Goal: Task Accomplishment & Management: Manage account settings

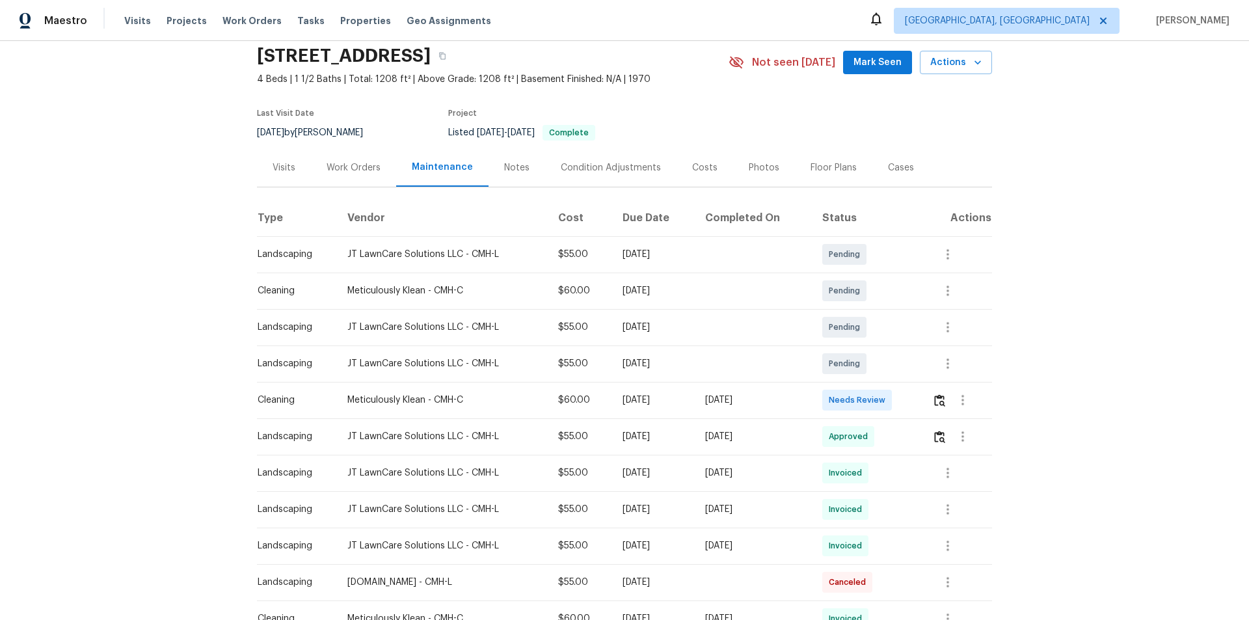
scroll to position [130, 0]
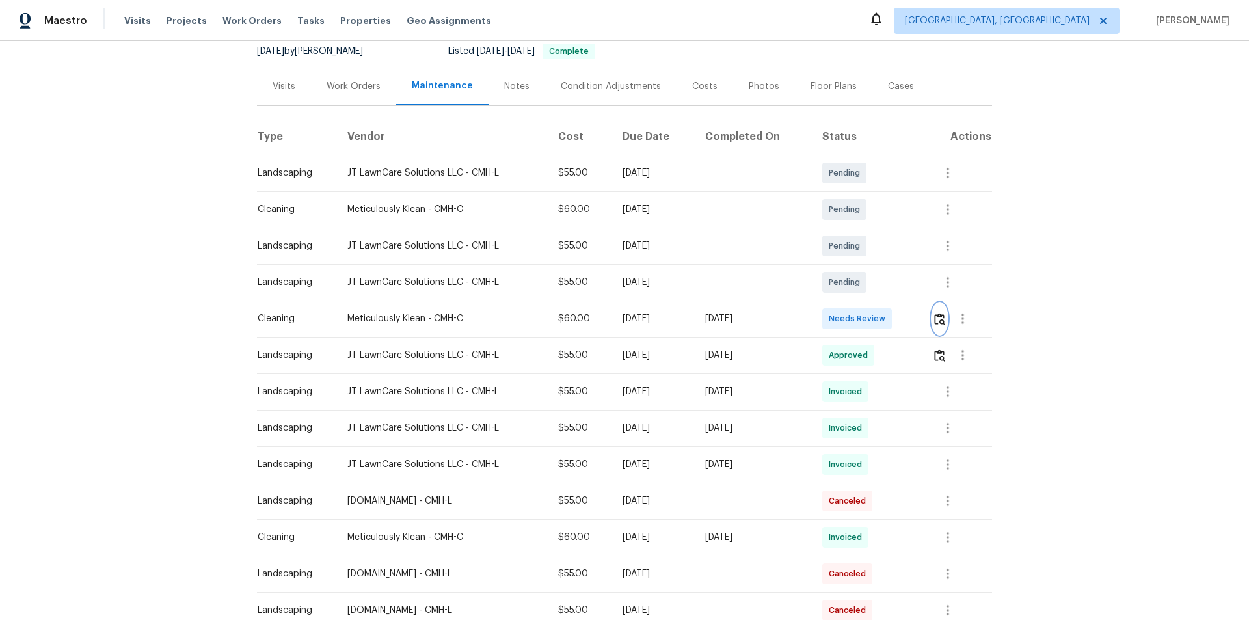
click at [940, 321] on img "button" at bounding box center [939, 319] width 11 height 12
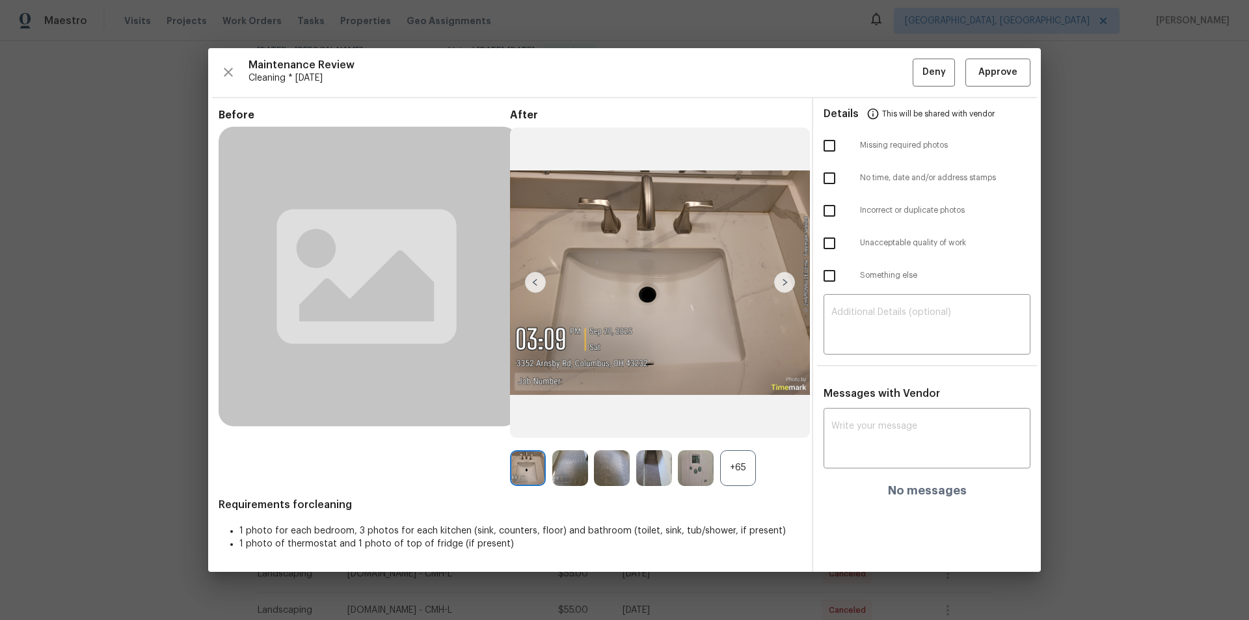
click at [746, 459] on div "+65" at bounding box center [738, 468] width 36 height 36
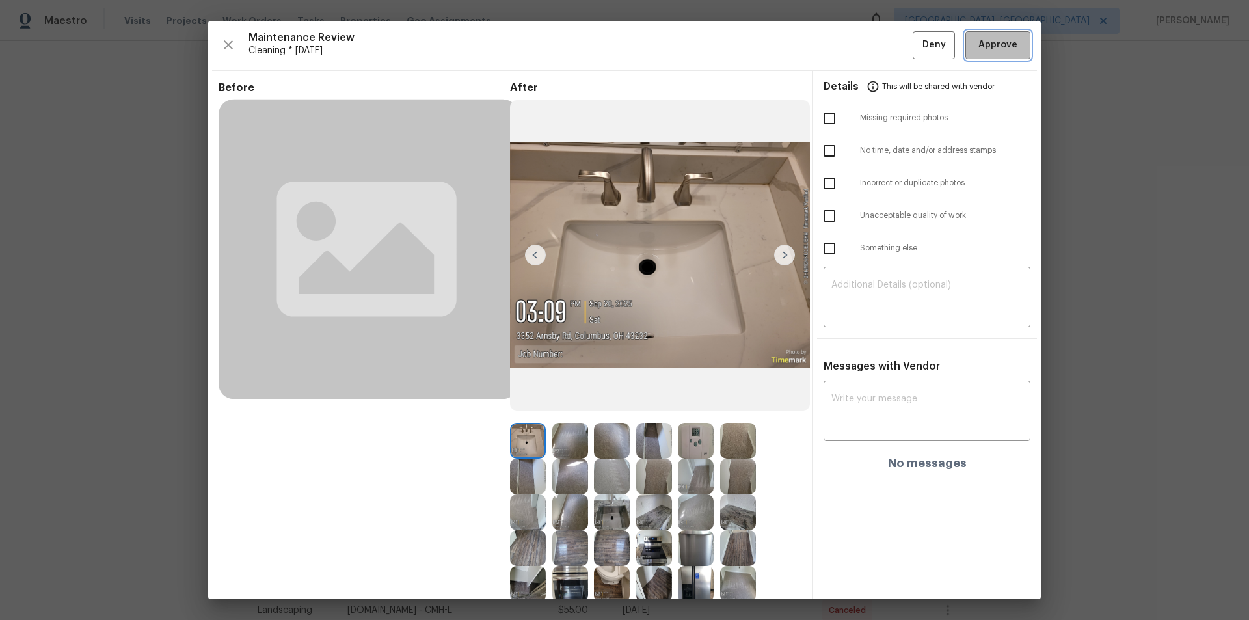
click at [980, 37] on span "Approve" at bounding box center [998, 45] width 39 height 16
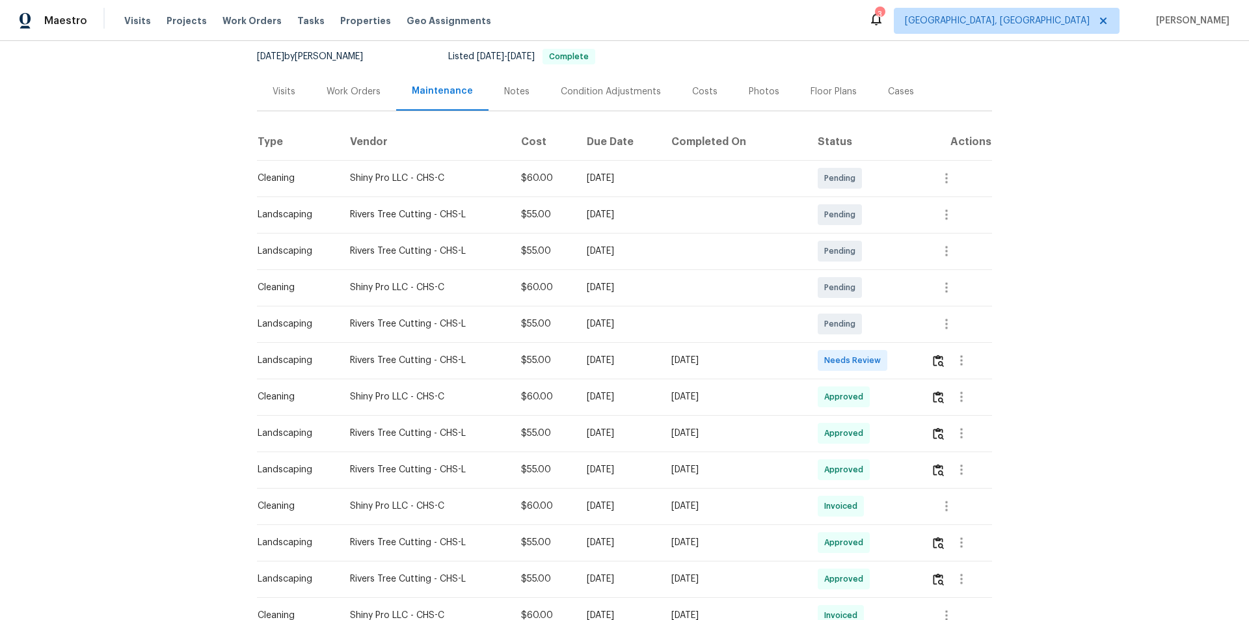
scroll to position [130, 0]
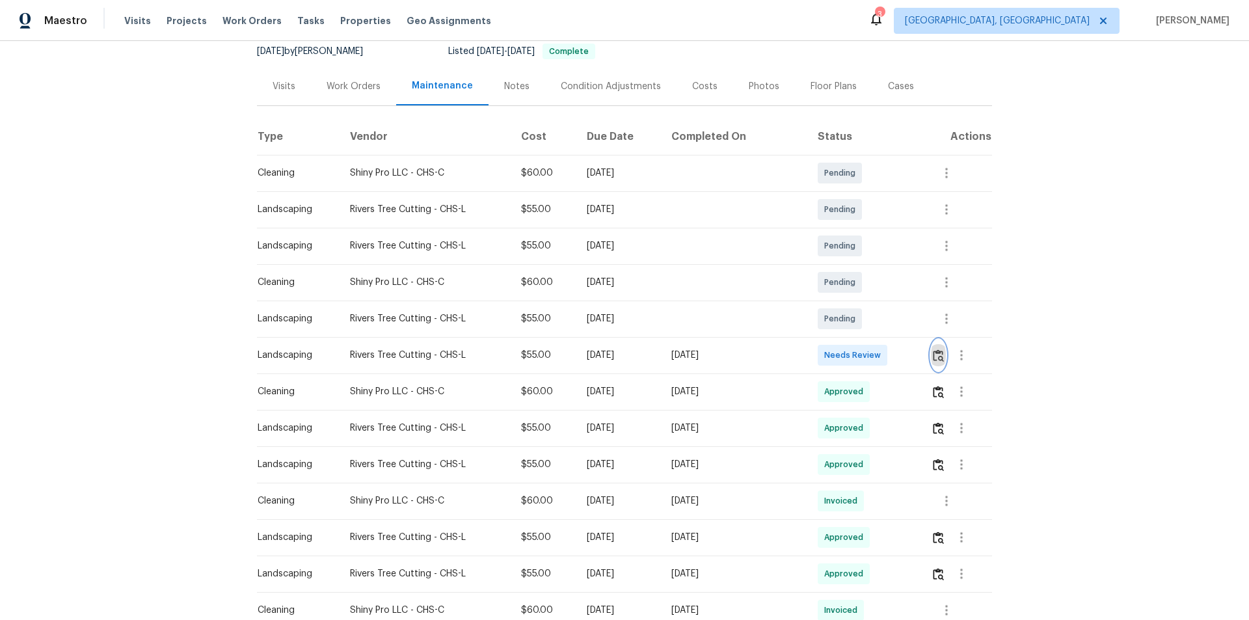
click at [937, 357] on img "button" at bounding box center [938, 355] width 11 height 12
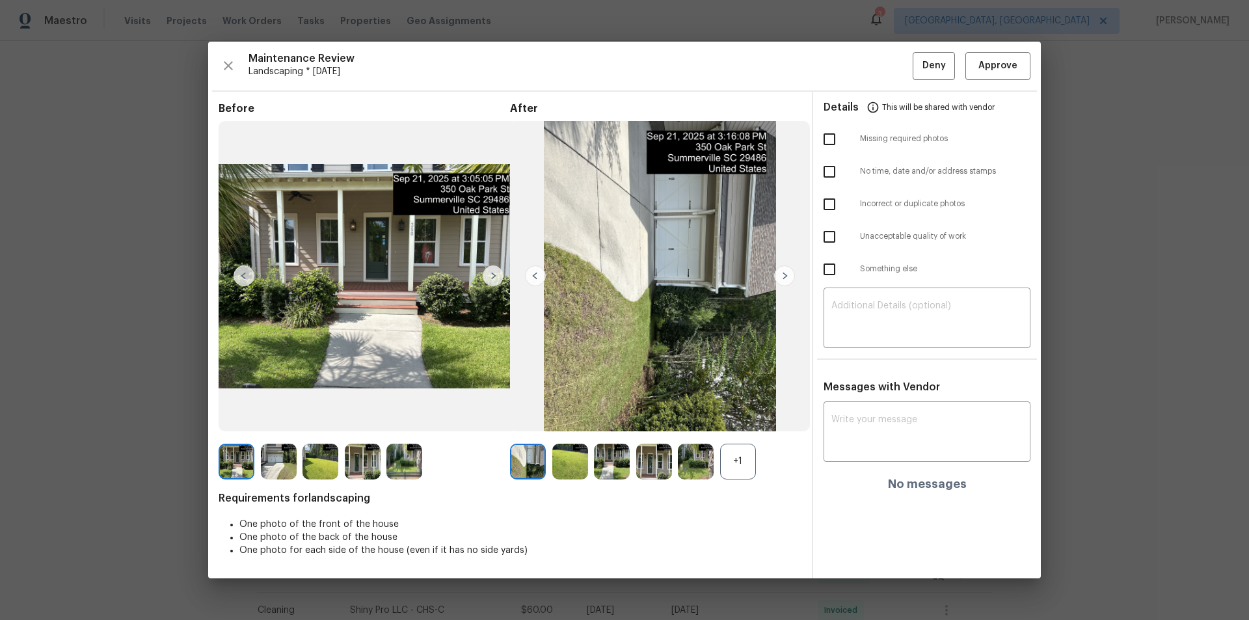
click at [744, 450] on div "+1" at bounding box center [738, 462] width 36 height 36
click at [1002, 59] on span "Approve" at bounding box center [998, 66] width 39 height 16
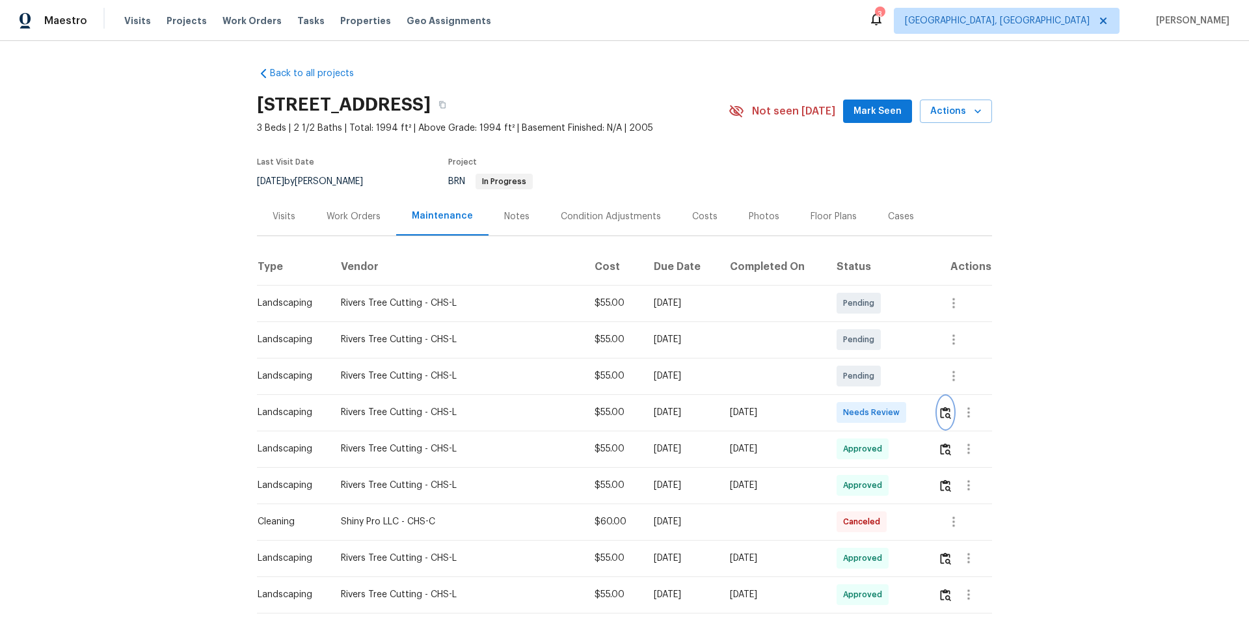
click at [888, 411] on img "button" at bounding box center [945, 413] width 11 height 12
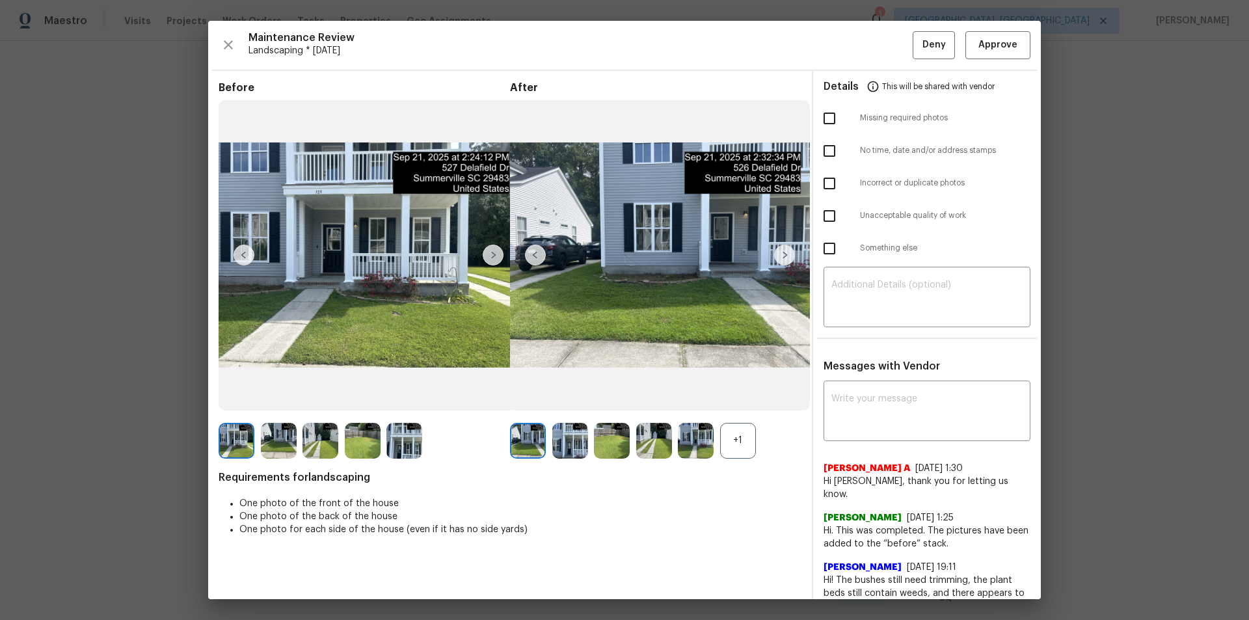
click at [749, 416] on div "+1" at bounding box center [738, 441] width 36 height 36
click at [888, 39] on span "Approve" at bounding box center [998, 45] width 39 height 16
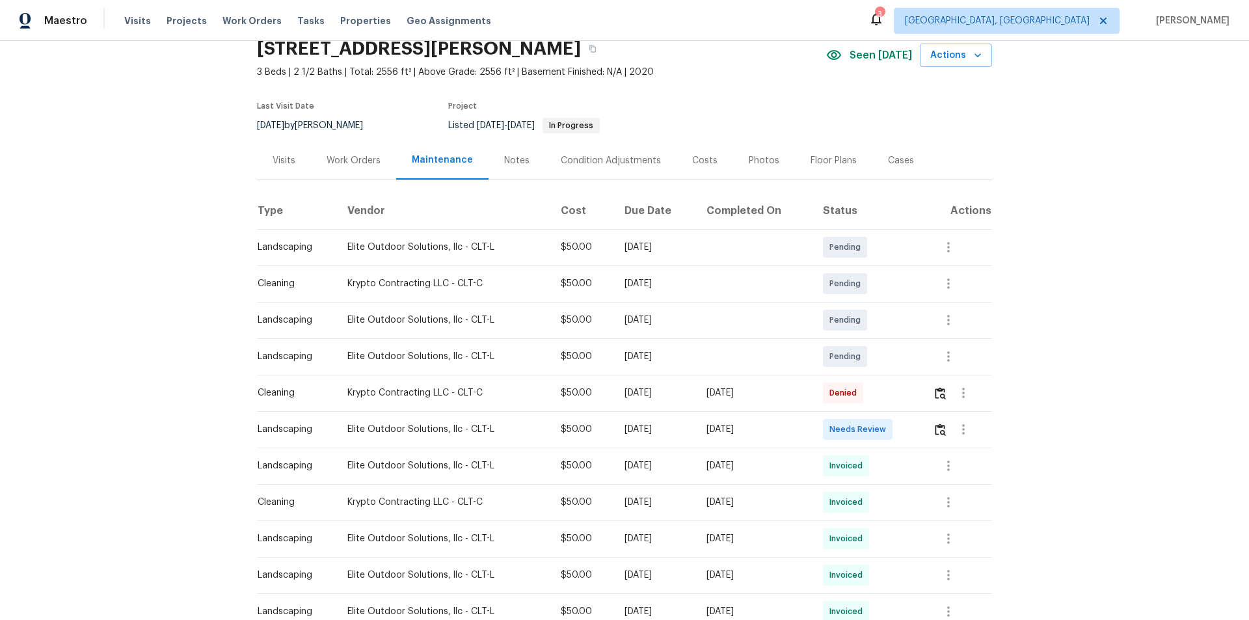
scroll to position [130, 0]
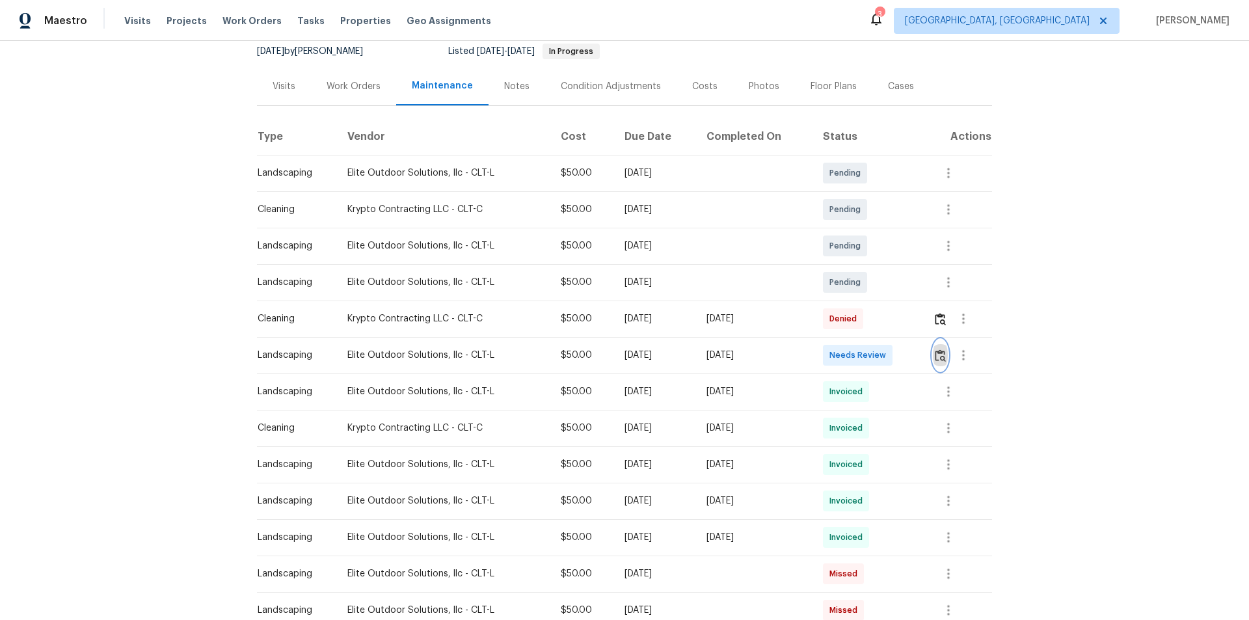
click at [942, 351] on img "button" at bounding box center [940, 355] width 11 height 12
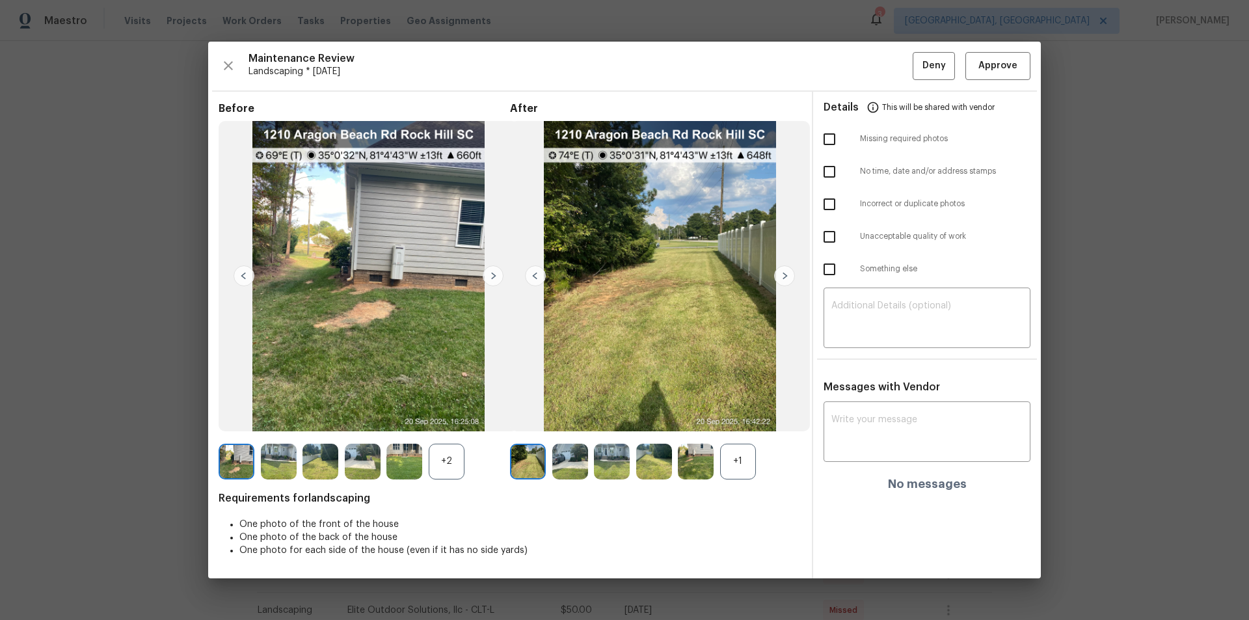
click at [747, 464] on div "+1" at bounding box center [738, 462] width 36 height 36
click at [459, 457] on div "+2" at bounding box center [447, 462] width 36 height 36
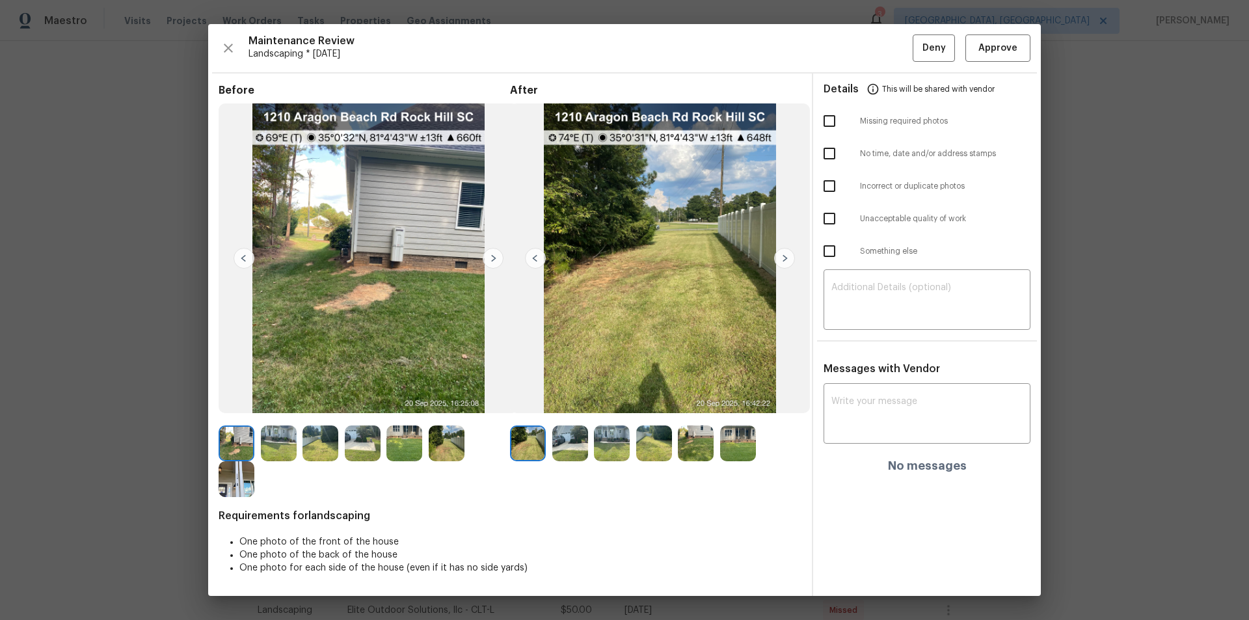
click at [272, 442] on img at bounding box center [279, 444] width 36 height 36
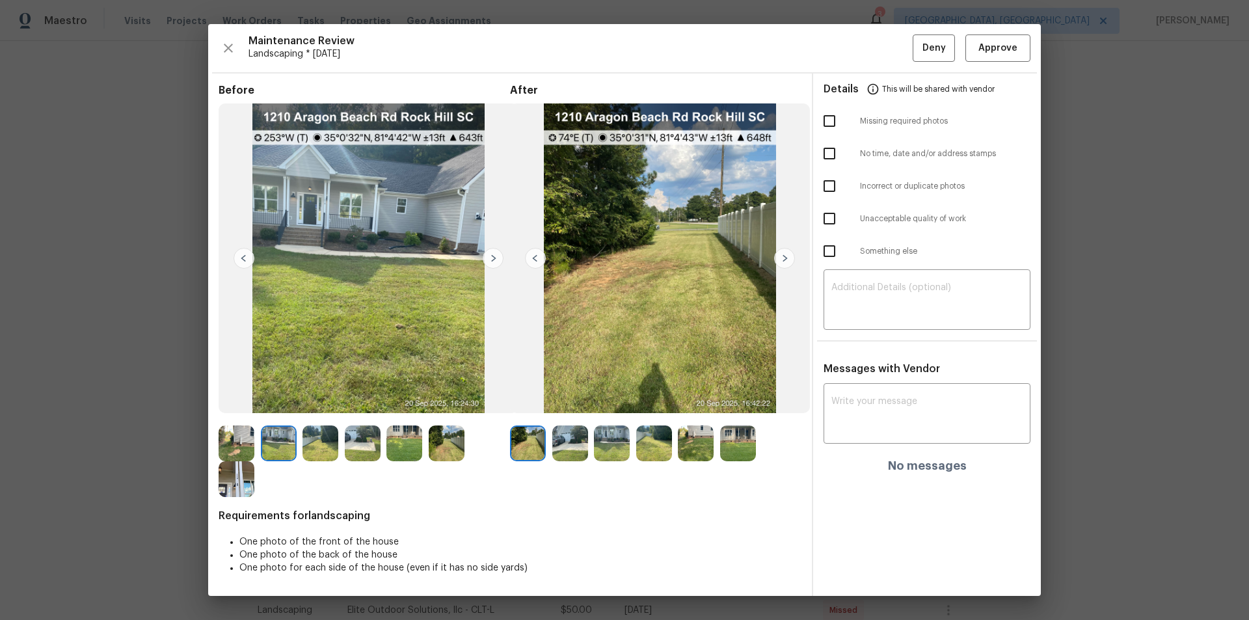
click at [493, 256] on img at bounding box center [493, 258] width 21 height 21
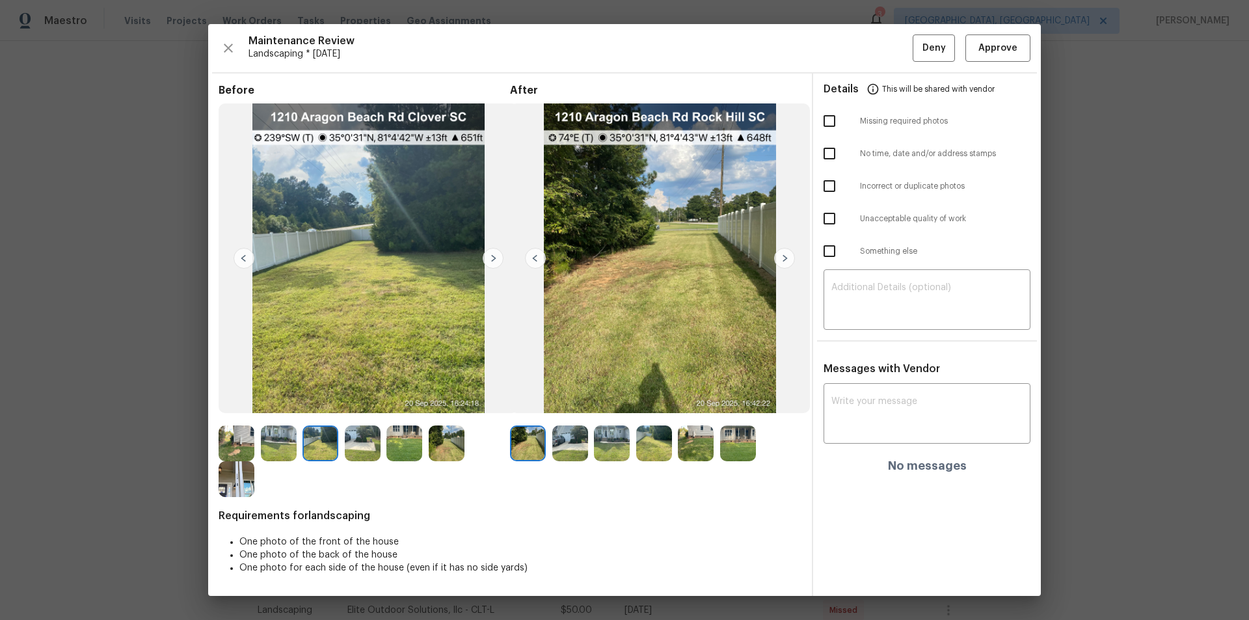
click at [493, 256] on img at bounding box center [493, 258] width 21 height 21
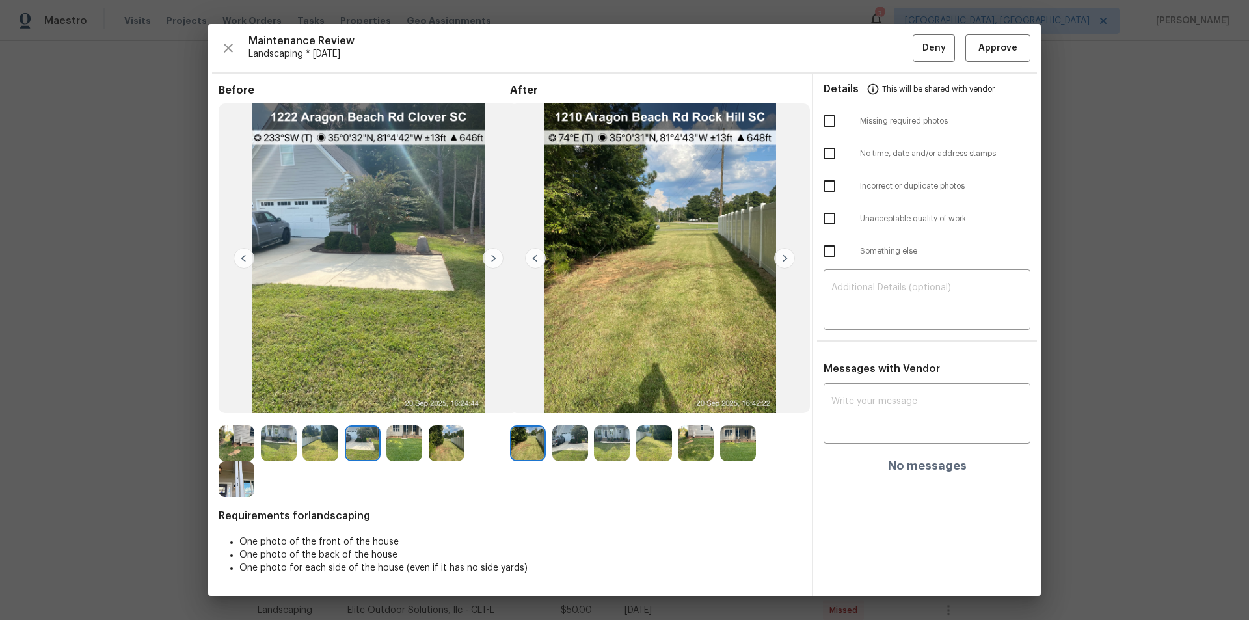
click at [493, 256] on img at bounding box center [493, 258] width 21 height 21
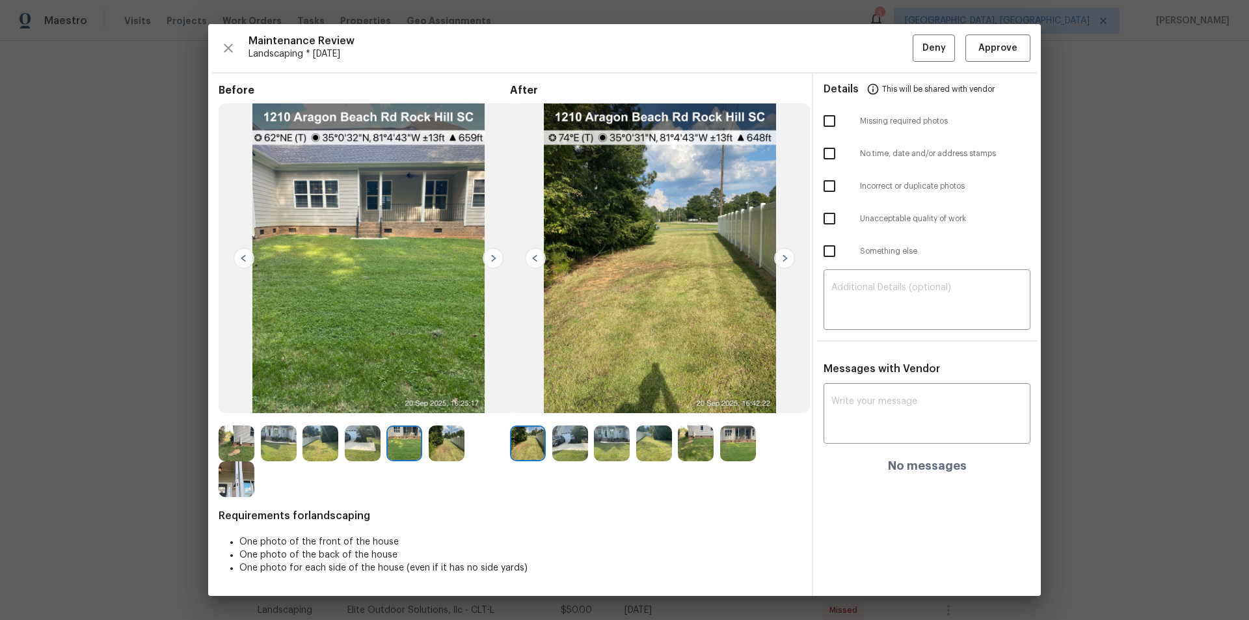
click at [493, 256] on img at bounding box center [493, 258] width 21 height 21
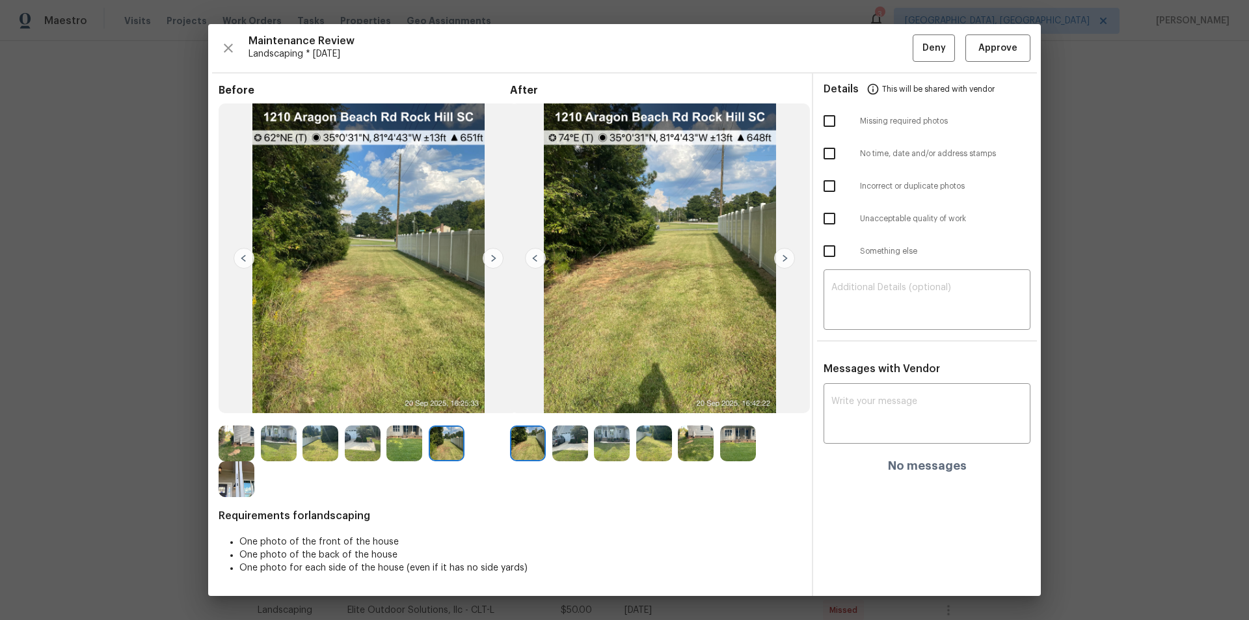
click at [493, 256] on img at bounding box center [493, 258] width 21 height 21
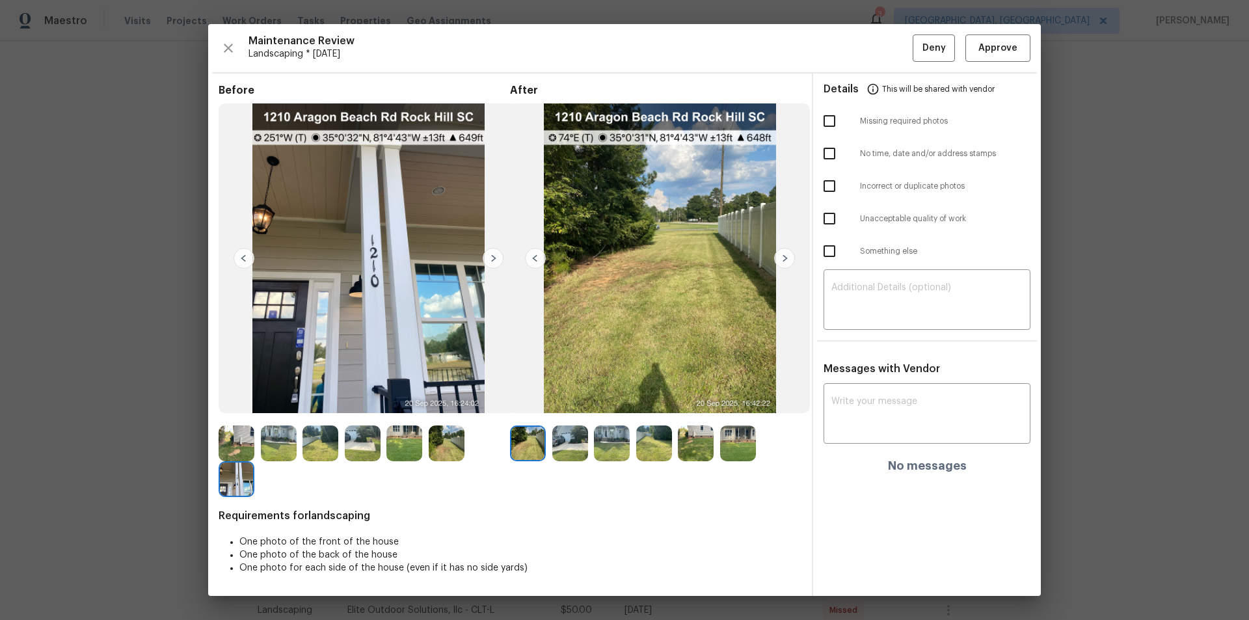
click at [784, 260] on img at bounding box center [784, 258] width 21 height 21
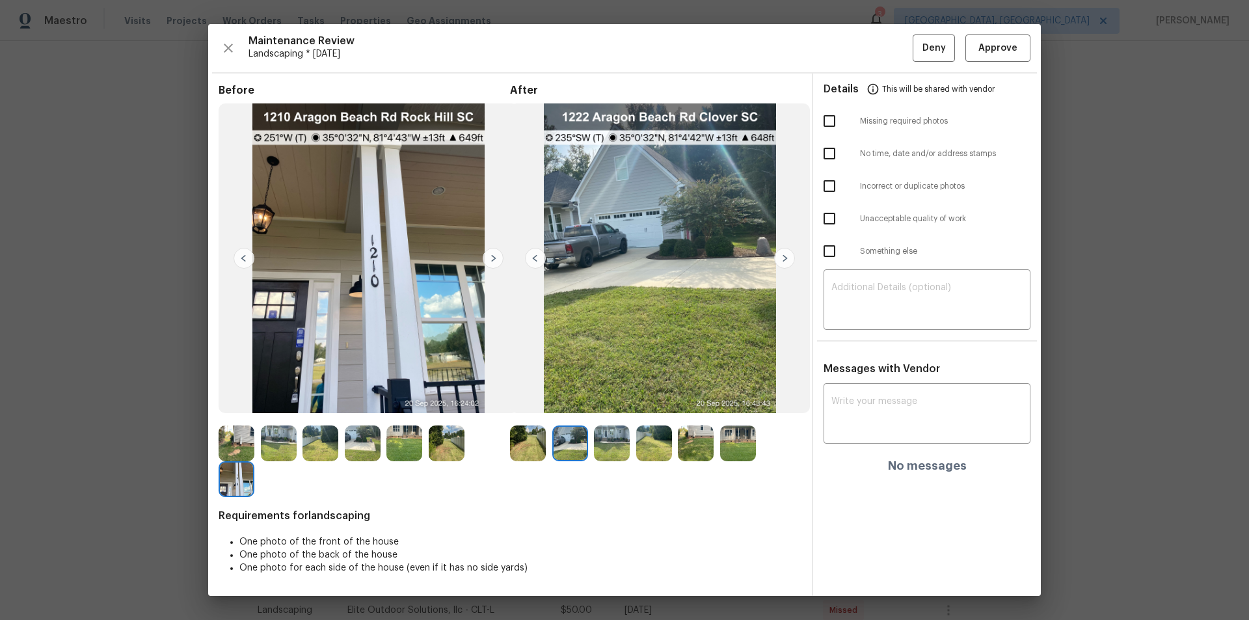
click at [784, 260] on img at bounding box center [784, 258] width 21 height 21
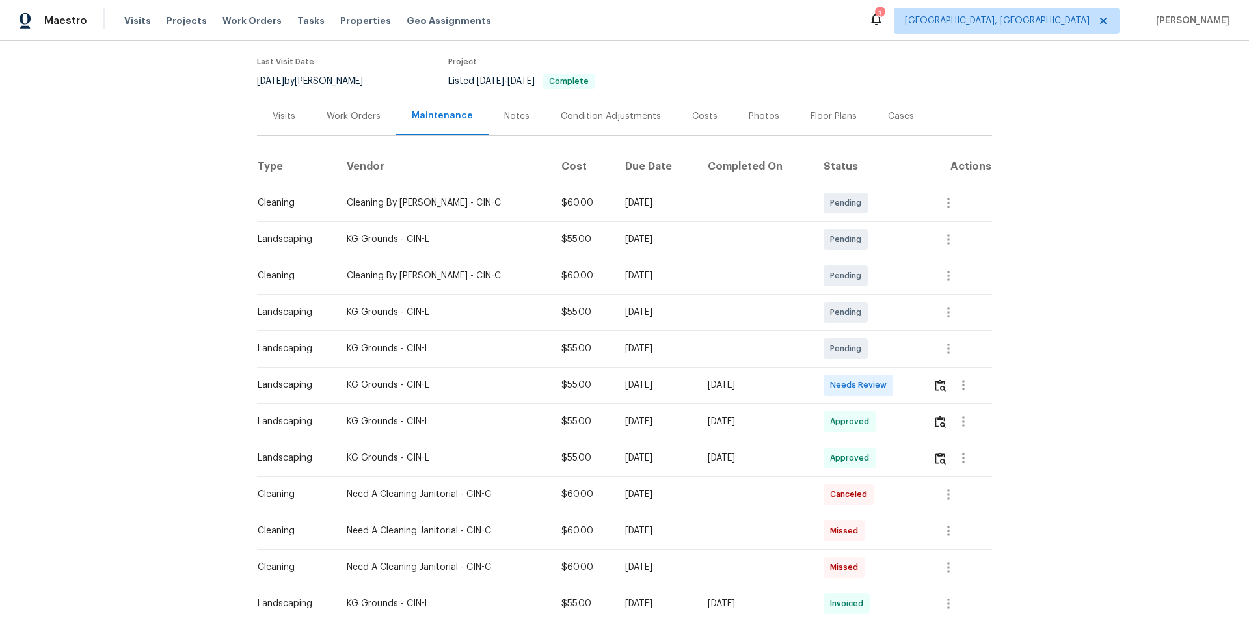
scroll to position [195, 0]
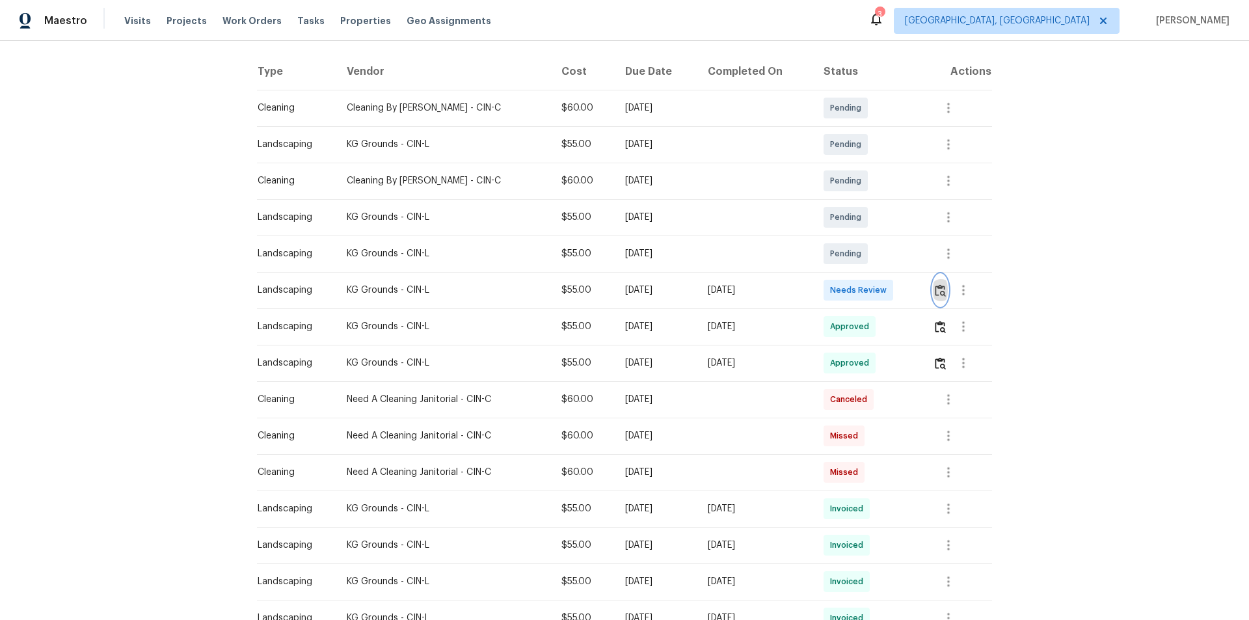
click at [935, 292] on img "button" at bounding box center [940, 290] width 11 height 12
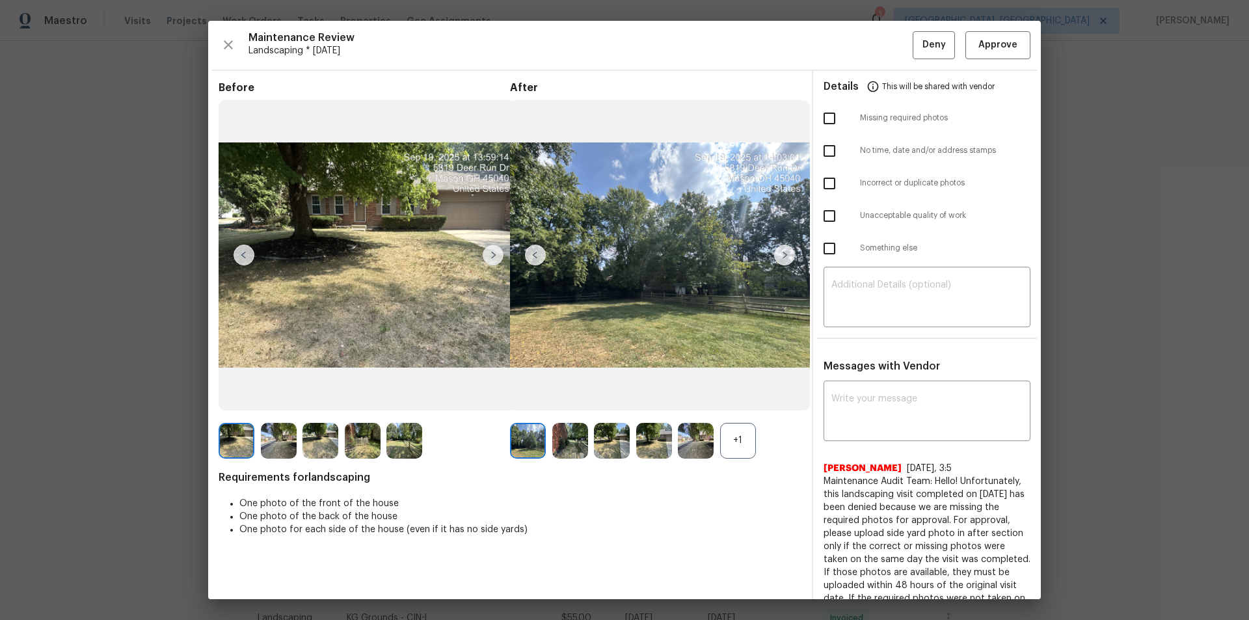
click at [727, 438] on div "+1" at bounding box center [738, 441] width 36 height 36
click at [879, 412] on textarea at bounding box center [926, 412] width 191 height 36
paste textarea "Maintenance Audit Team: Hello! Unfortunately, this Landscaping visit completed …"
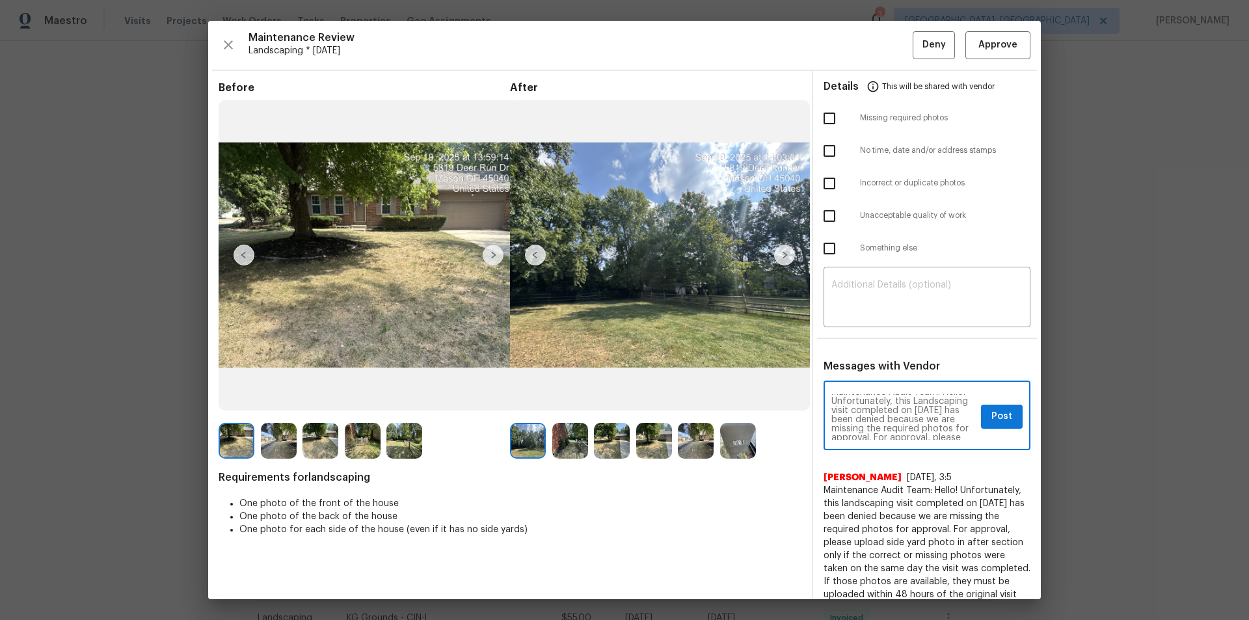
scroll to position [0, 0]
type textarea "Maintenance Audit Team: Hello! Unfortunately, this Landscaping visit completed …"
click at [874, 304] on textarea at bounding box center [926, 298] width 191 height 36
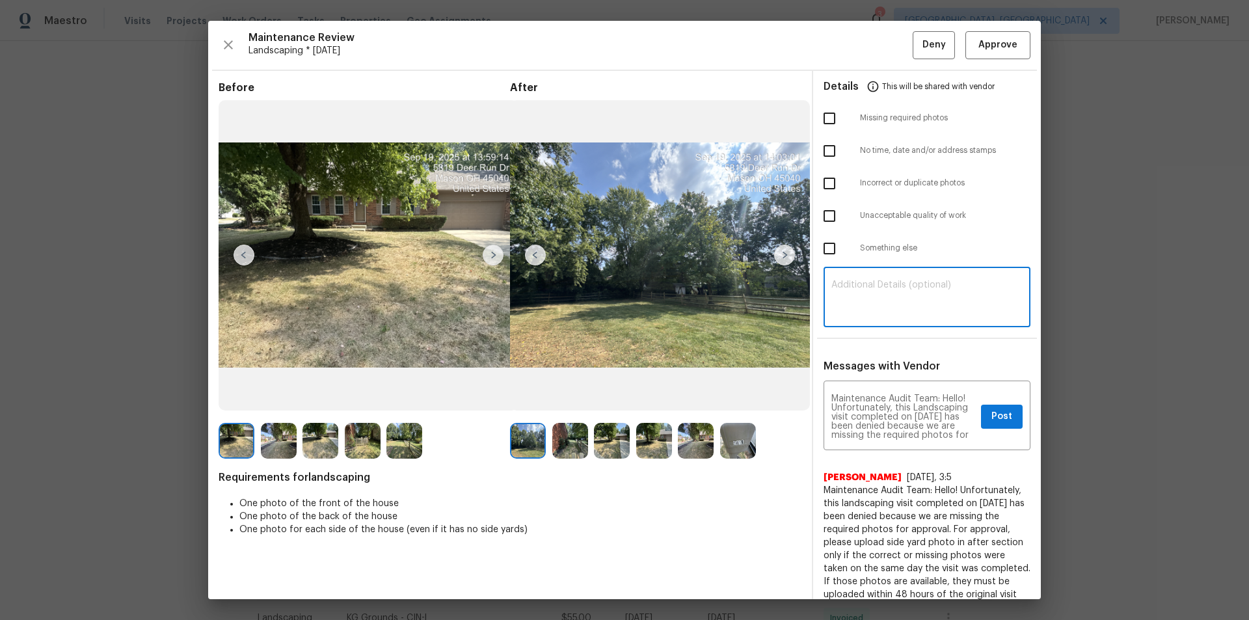
paste textarea "Maintenance Audit Team: Hello! Unfortunately, this Landscaping visit completed …"
type textarea "Maintenance Audit Team: Hello! Unfortunately, this Landscaping visit completed …"
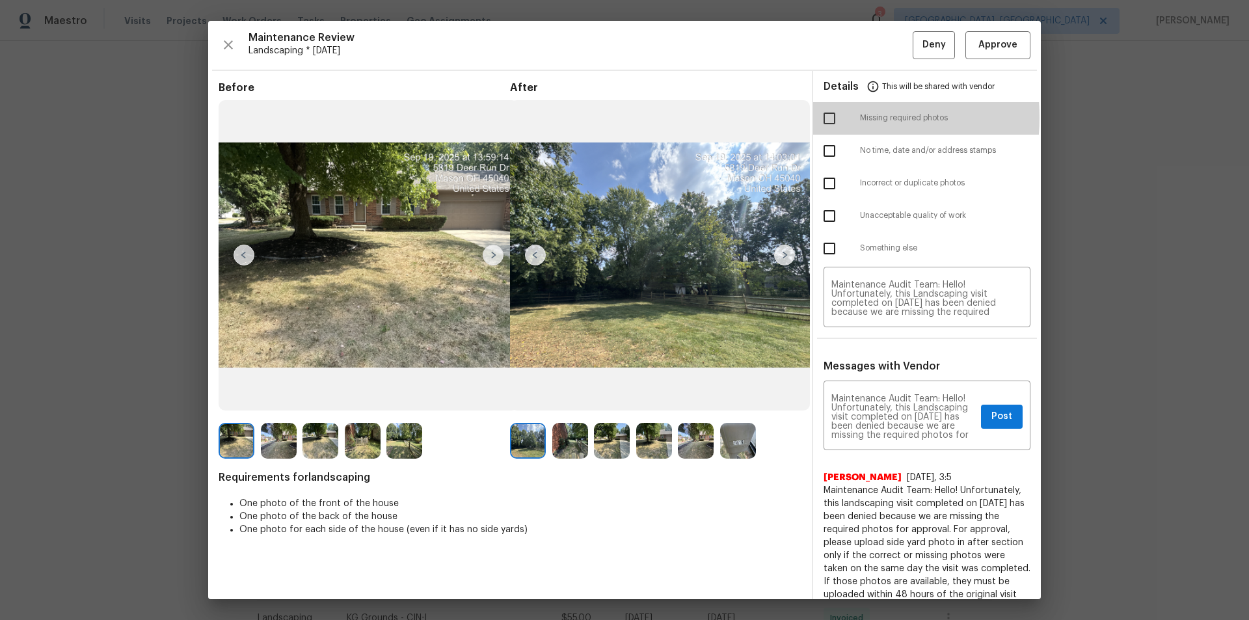
click at [824, 117] on input "checkbox" at bounding box center [829, 118] width 27 height 27
checkbox input "true"
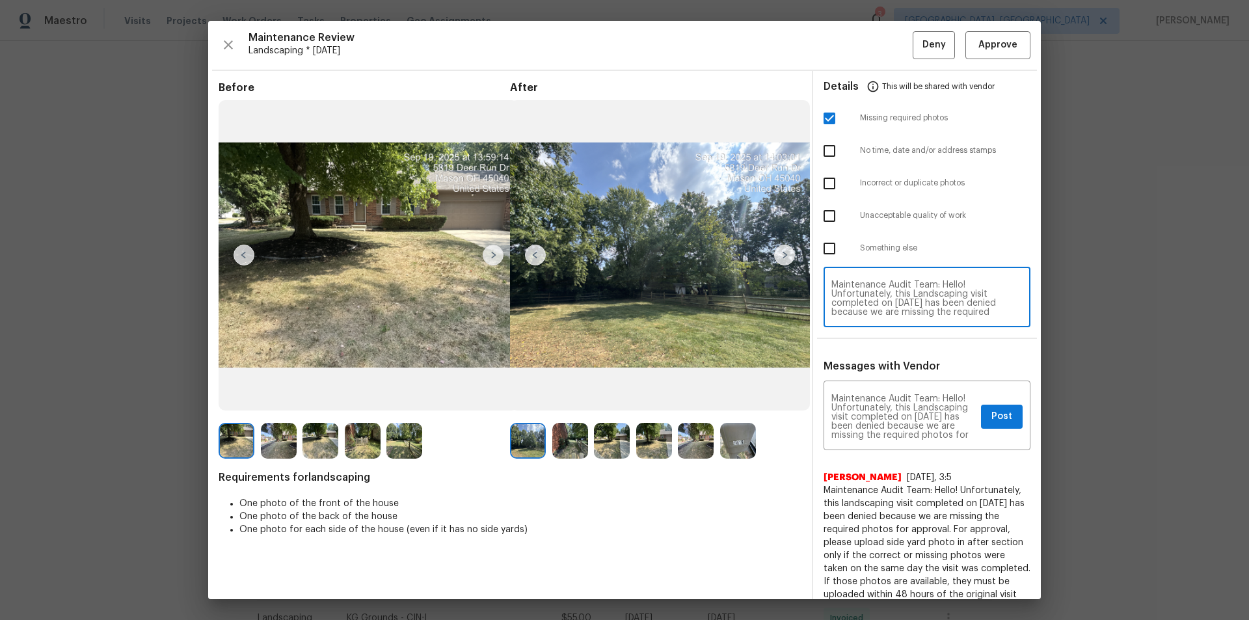
click at [895, 289] on textarea "Maintenance Audit Team: Hello! Unfortunately, this Landscaping visit completed …" at bounding box center [926, 298] width 191 height 36
click at [906, 286] on textarea "Maintenance Audit Team: Hello! Unfortunately, this Landscaping visit completed …" at bounding box center [926, 298] width 191 height 36
click at [887, 400] on textarea "Maintenance Audit Team: Hello! Unfortunately, this Landscaping visit completed …" at bounding box center [903, 417] width 144 height 46
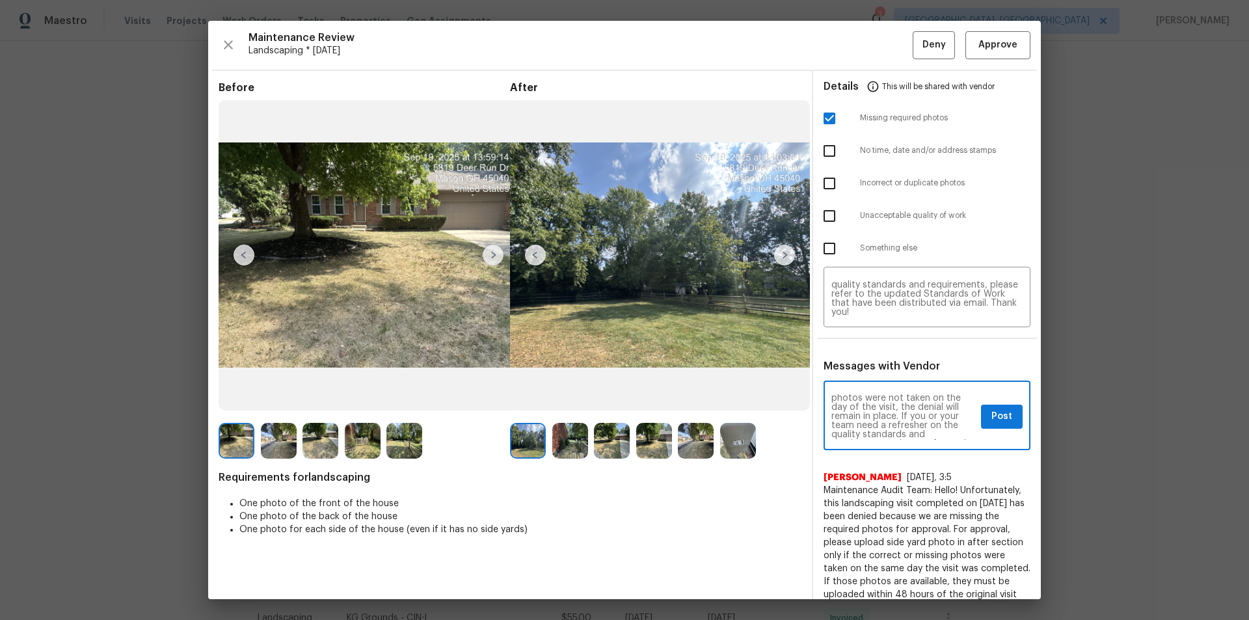
scroll to position [137, 0]
click at [999, 422] on span "Post" at bounding box center [1002, 417] width 21 height 16
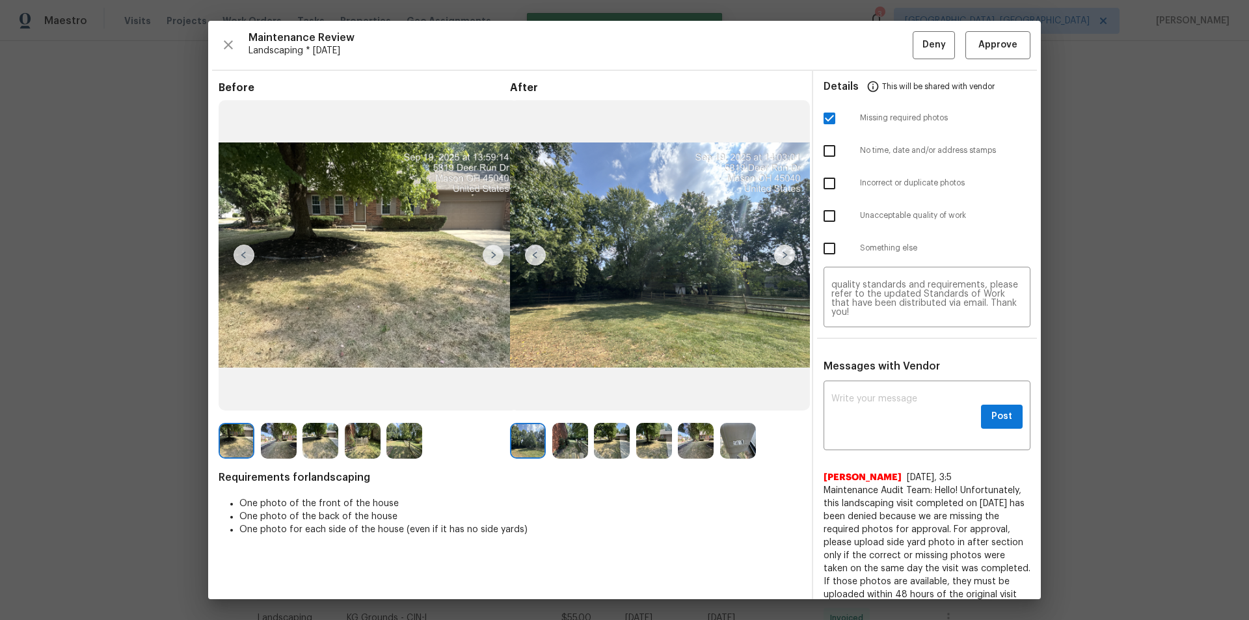
scroll to position [0, 0]
click at [923, 38] on span "Deny" at bounding box center [934, 45] width 23 height 16
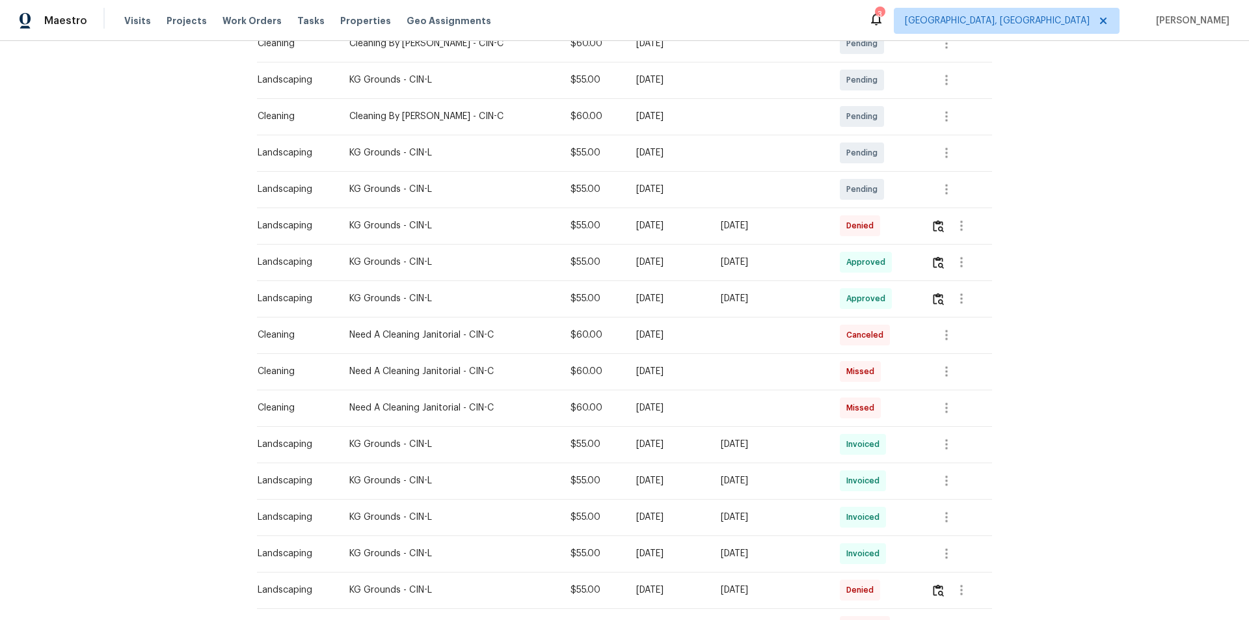
scroll to position [260, 0]
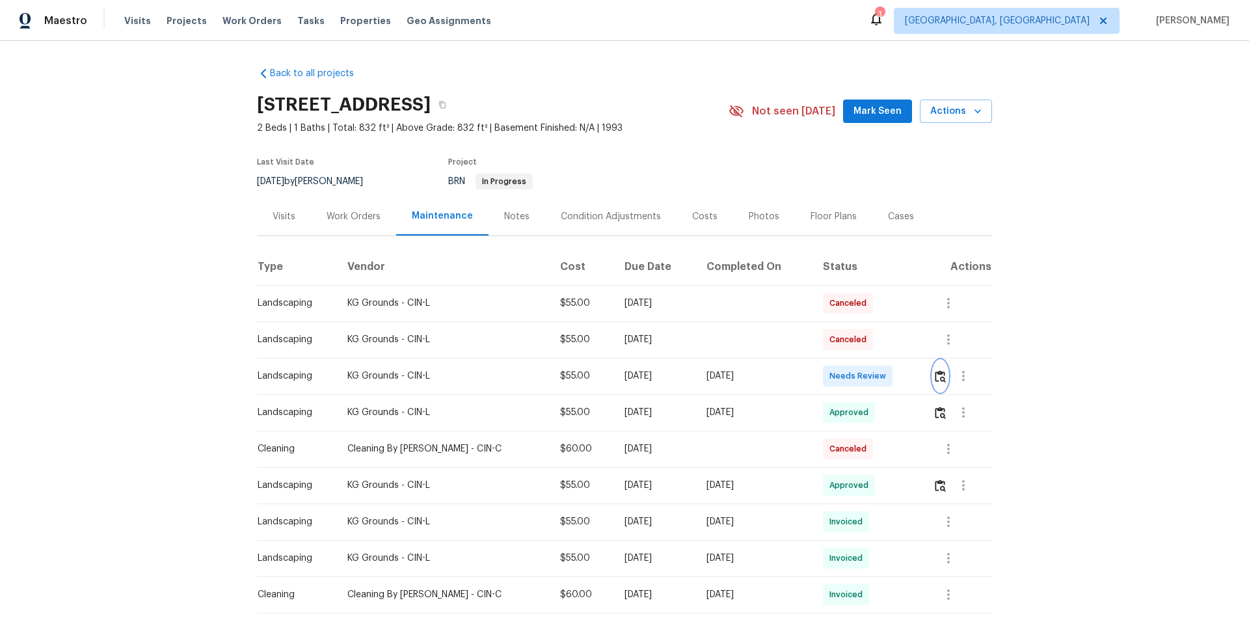
click at [940, 372] on button "button" at bounding box center [940, 375] width 15 height 31
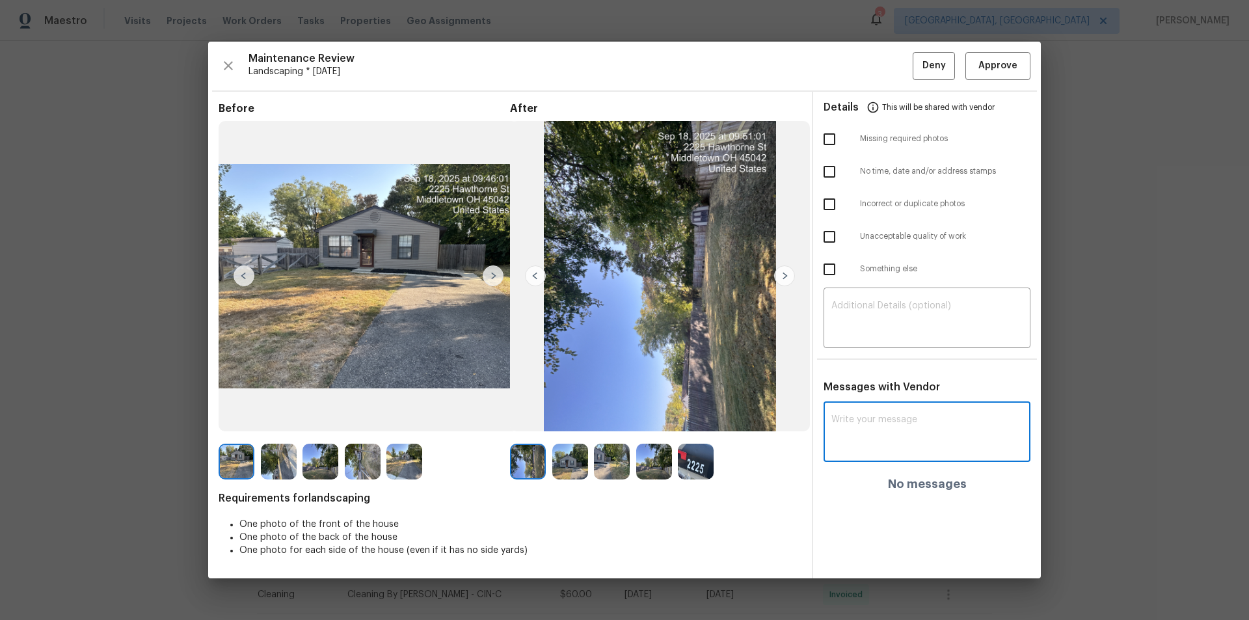
click at [878, 439] on textarea at bounding box center [926, 433] width 191 height 36
paste textarea "Maintenance Audit Team: Hello! After further review this visit has been approve…"
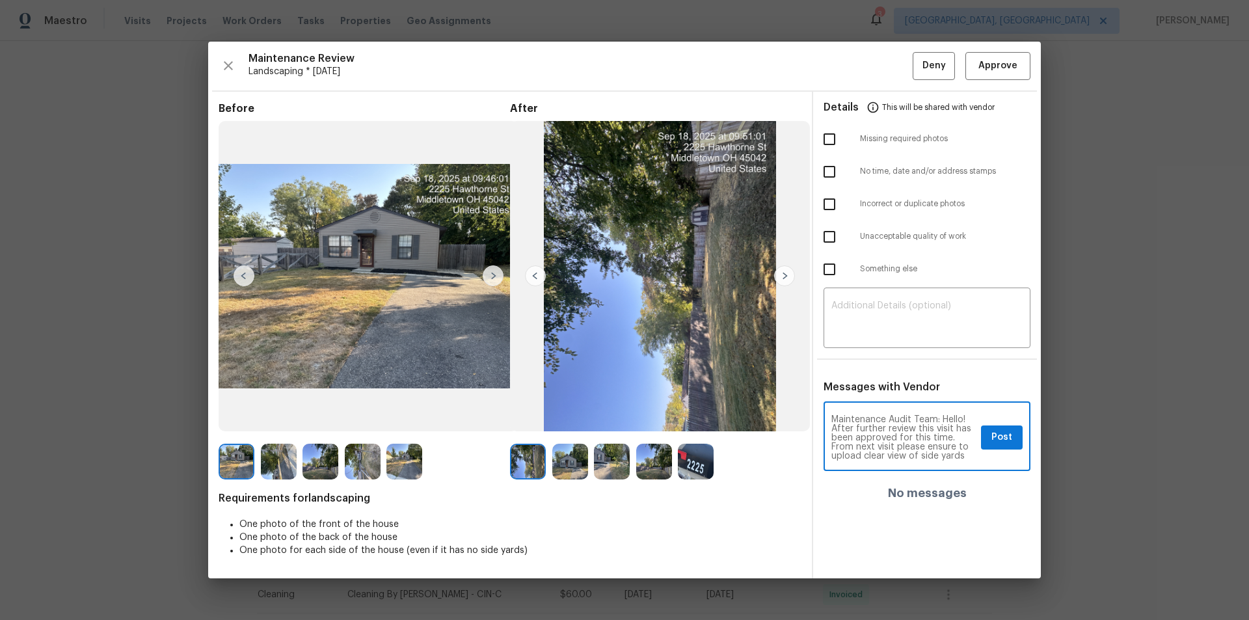
click at [854, 437] on textarea "Maintenance Audit Team: Hello! After further review this visit has been approve…" at bounding box center [903, 438] width 144 height 46
drag, startPoint x: 853, startPoint y: 437, endPoint x: 898, endPoint y: 455, distance: 48.7
click at [852, 437] on textarea "Maintenance Audit Team: Hello! After further review this visit has been approve…" at bounding box center [903, 438] width 144 height 46
click at [900, 453] on textarea "Maintenance Audit Team: Hello! After further review this visit [DATE] has been …" at bounding box center [903, 438] width 144 height 46
click at [930, 446] on textarea "Maintenance Audit Team: Hello! After further review this visit 09/21/2025 has b…" at bounding box center [903, 438] width 144 height 46
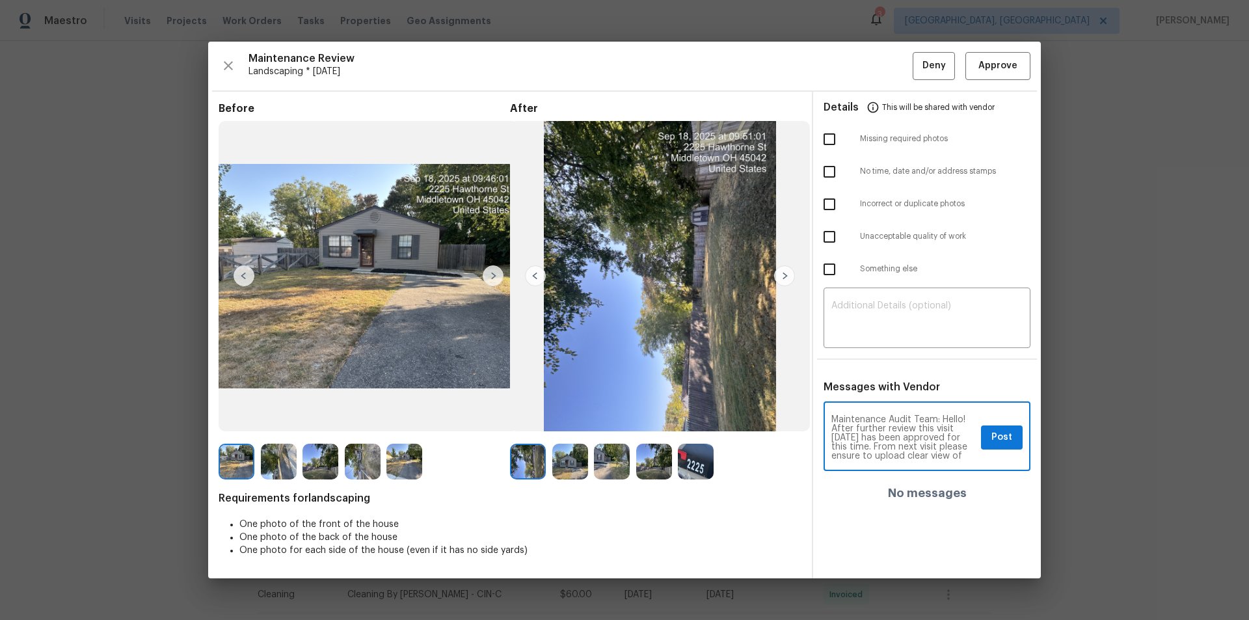
scroll to position [9, 0]
click at [856, 446] on textarea "Maintenance Audit Team: Hello! After further review this visit 09/21/2025 has b…" at bounding box center [903, 438] width 144 height 46
click at [939, 420] on textarea "Maintenance Audit Team: Hello! After further review this visit 09/21/2025 has b…" at bounding box center [903, 438] width 144 height 46
click at [909, 456] on textarea "Maintenance Audit Team: Hello! After further review this visit 09/21/2025 has b…" at bounding box center [903, 438] width 144 height 46
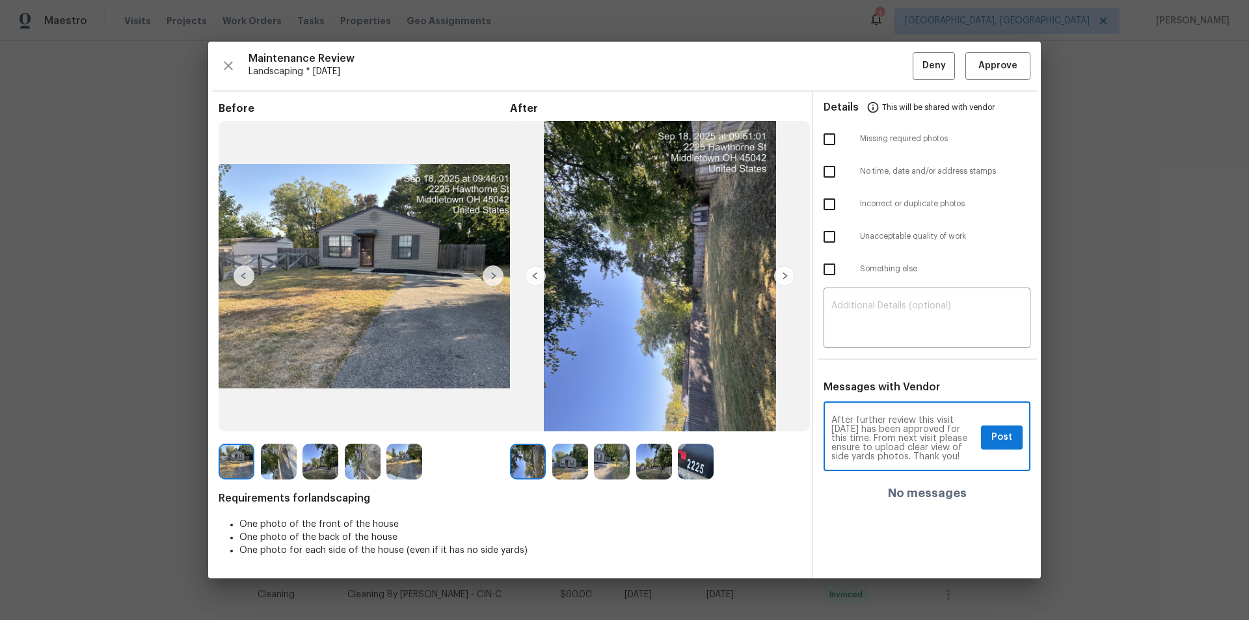
scroll to position [0, 0]
click at [923, 423] on textarea "Maintenance Audit Team: Hello! After further review this visit 09/21/2025 has b…" at bounding box center [903, 438] width 144 height 46
click at [917, 450] on textarea "Maintenance Audit Team: Hello! After further review this visit 09/21/2025 has b…" at bounding box center [903, 438] width 144 height 46
click at [889, 418] on textarea "Maintenance Audit Team: Hello! After further review this visit 09/21/2025 has b…" at bounding box center [903, 438] width 144 height 46
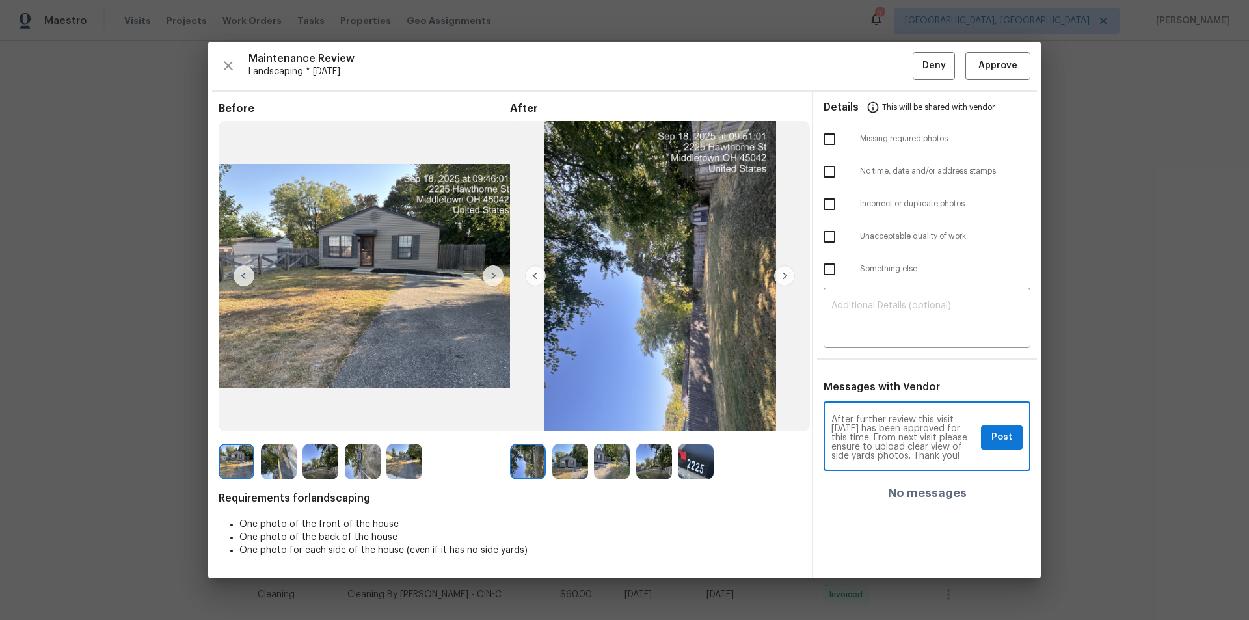
type textarea "Maintenance Audit Team: Hello! After further review this visit 09/21/2025 has b…"
click at [997, 438] on span "Post" at bounding box center [1002, 437] width 21 height 16
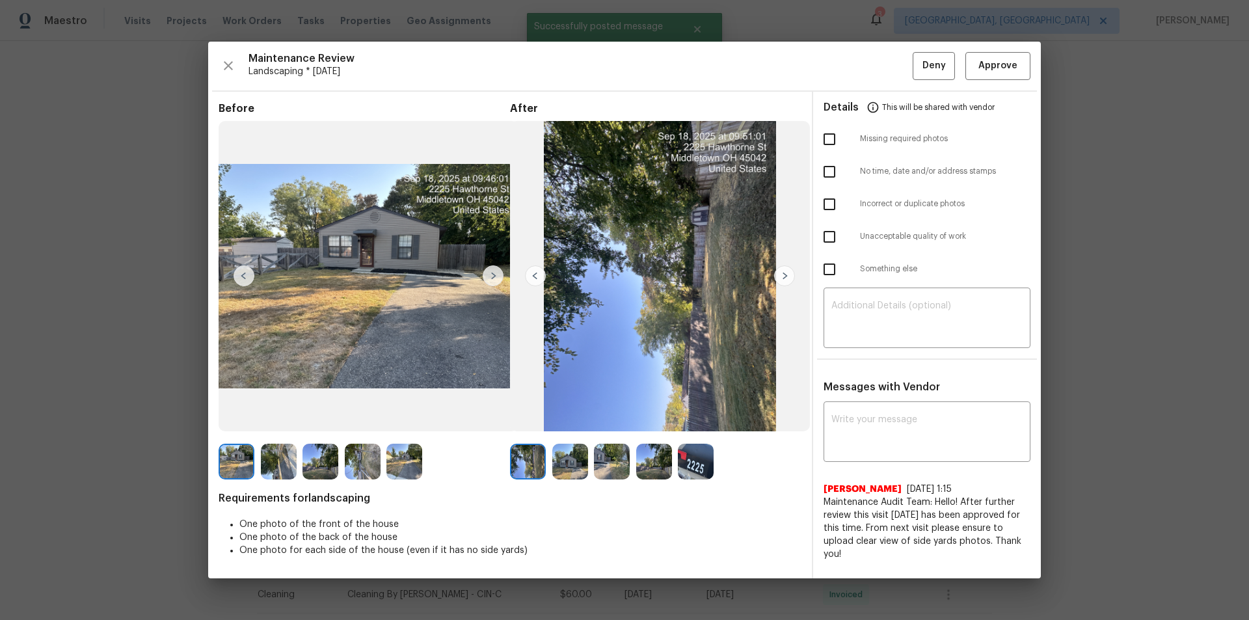
scroll to position [0, 0]
click at [1004, 64] on span "Approve" at bounding box center [998, 66] width 39 height 16
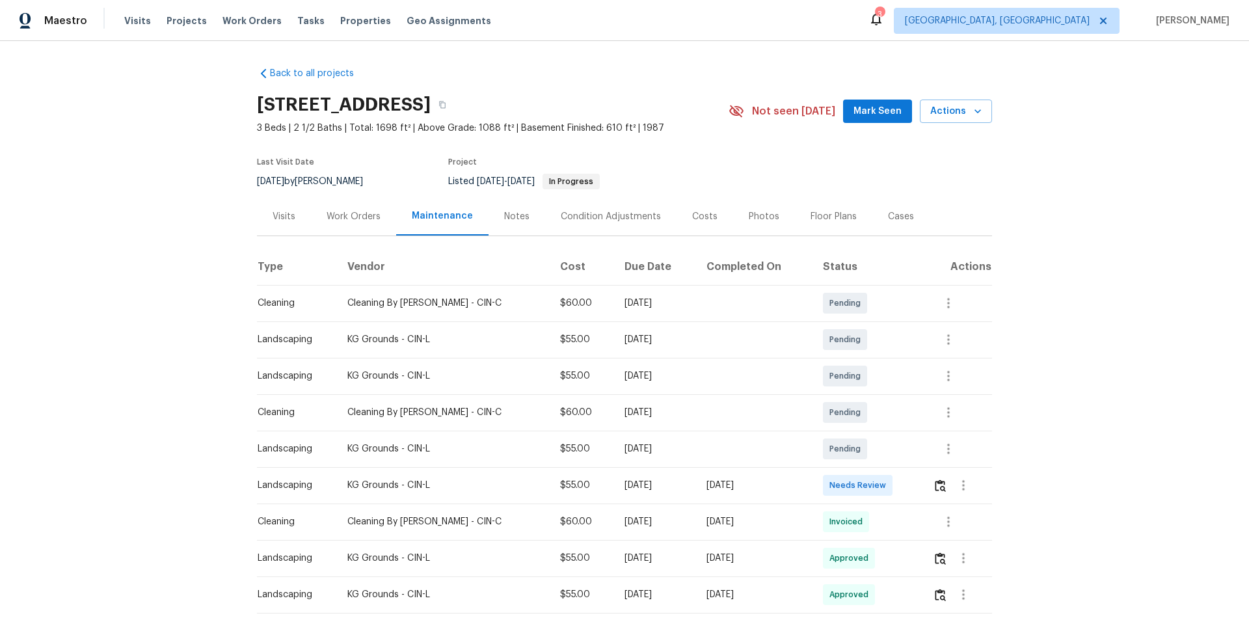
scroll to position [195, 0]
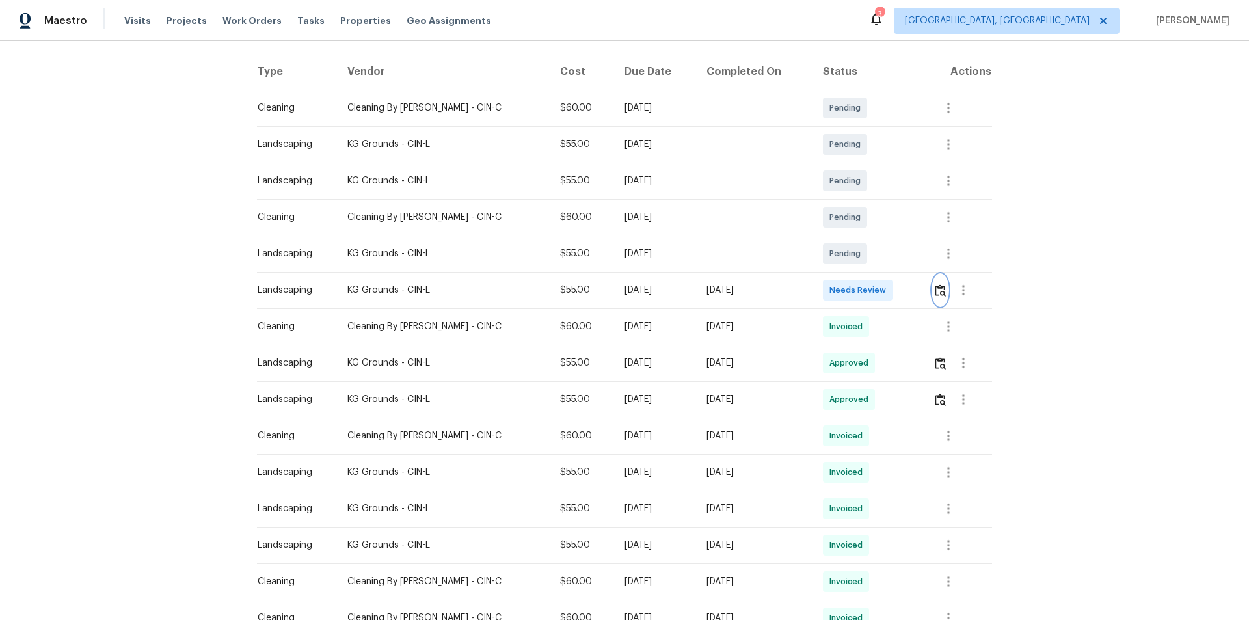
click at [935, 292] on img "button" at bounding box center [940, 290] width 11 height 12
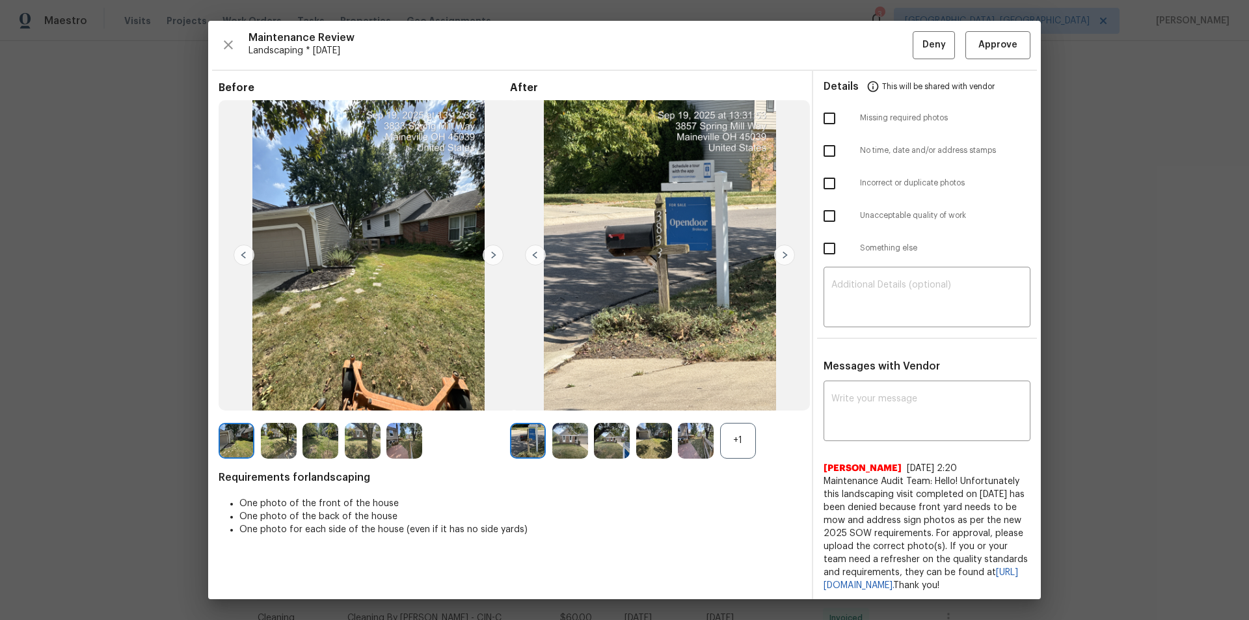
click at [738, 433] on div "+1" at bounding box center [738, 441] width 36 height 36
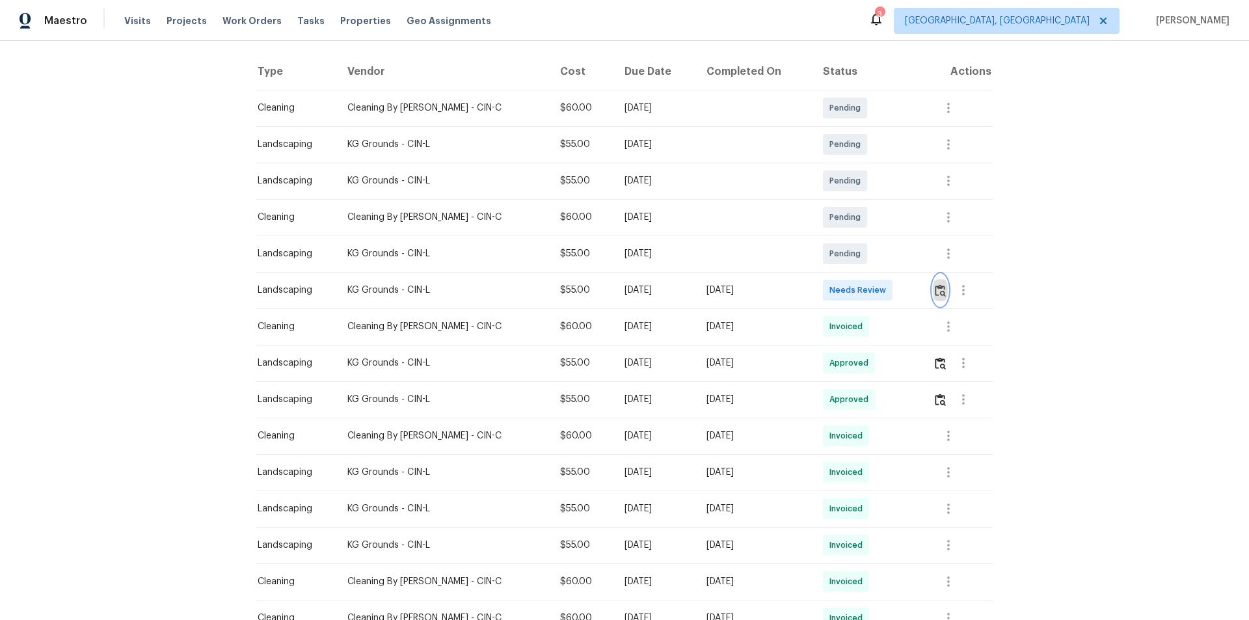
click at [935, 284] on img "button" at bounding box center [940, 290] width 11 height 12
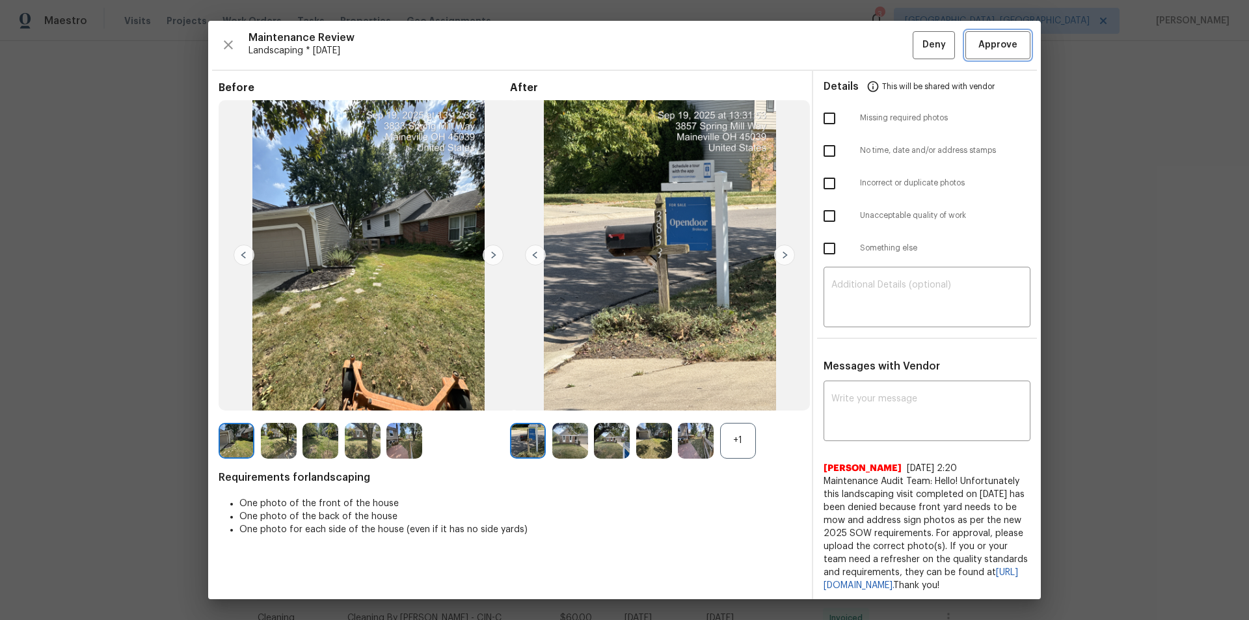
click at [990, 49] on span "Approve" at bounding box center [998, 45] width 39 height 16
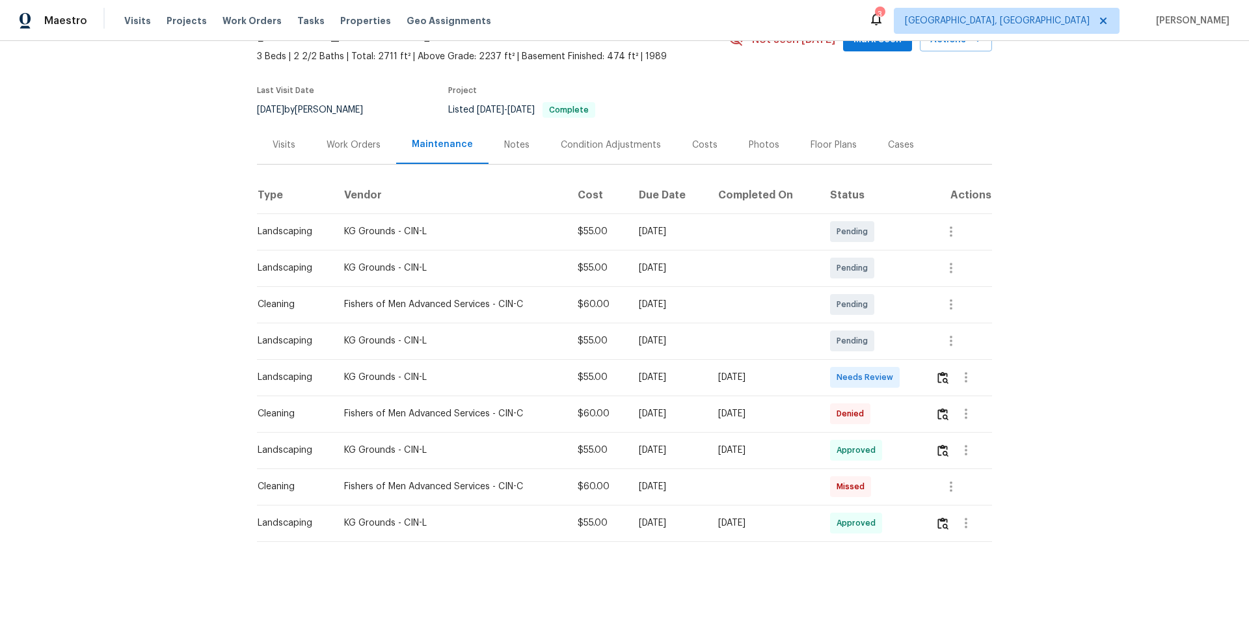
scroll to position [81, 0]
click at [951, 367] on button "button" at bounding box center [966, 377] width 31 height 31
click at [939, 366] on div at bounding box center [624, 310] width 1249 height 620
click at [947, 377] on button "button" at bounding box center [943, 377] width 15 height 31
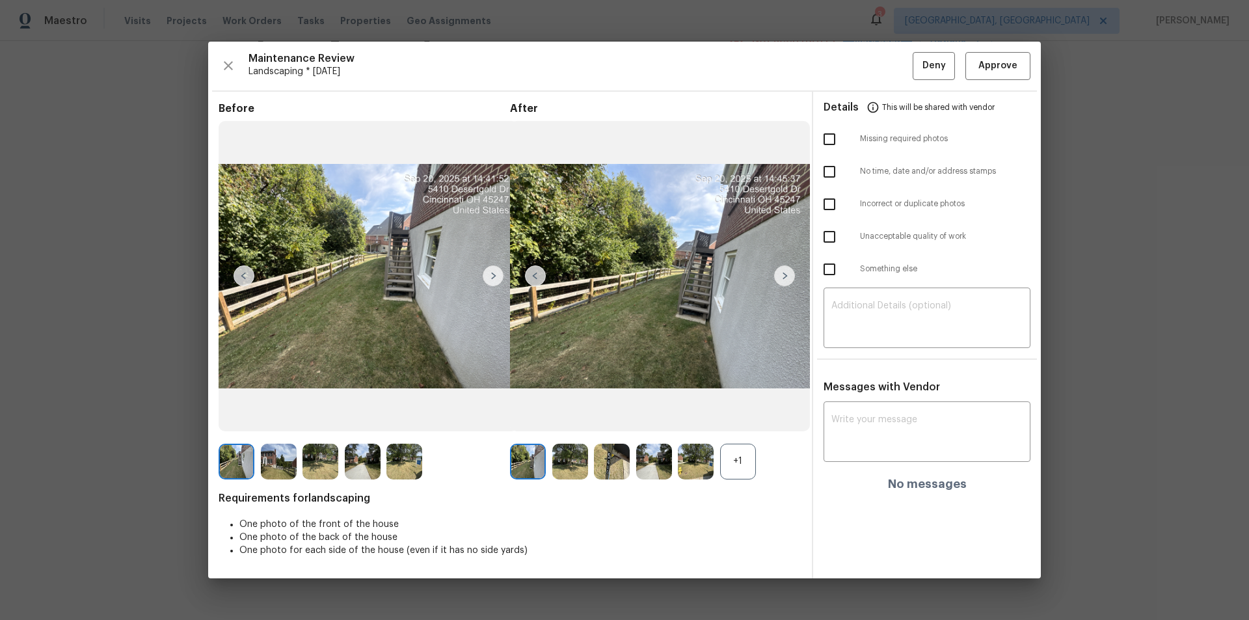
click at [744, 446] on div "+1" at bounding box center [738, 462] width 36 height 36
click at [939, 403] on div "Messages with Vendor x ​ No messages" at bounding box center [927, 441] width 228 height 120
click at [902, 421] on textarea at bounding box center [926, 433] width 191 height 36
paste textarea "Maintenance Audit Team: Hello! Unfortunately, this Landscaping visit completed …"
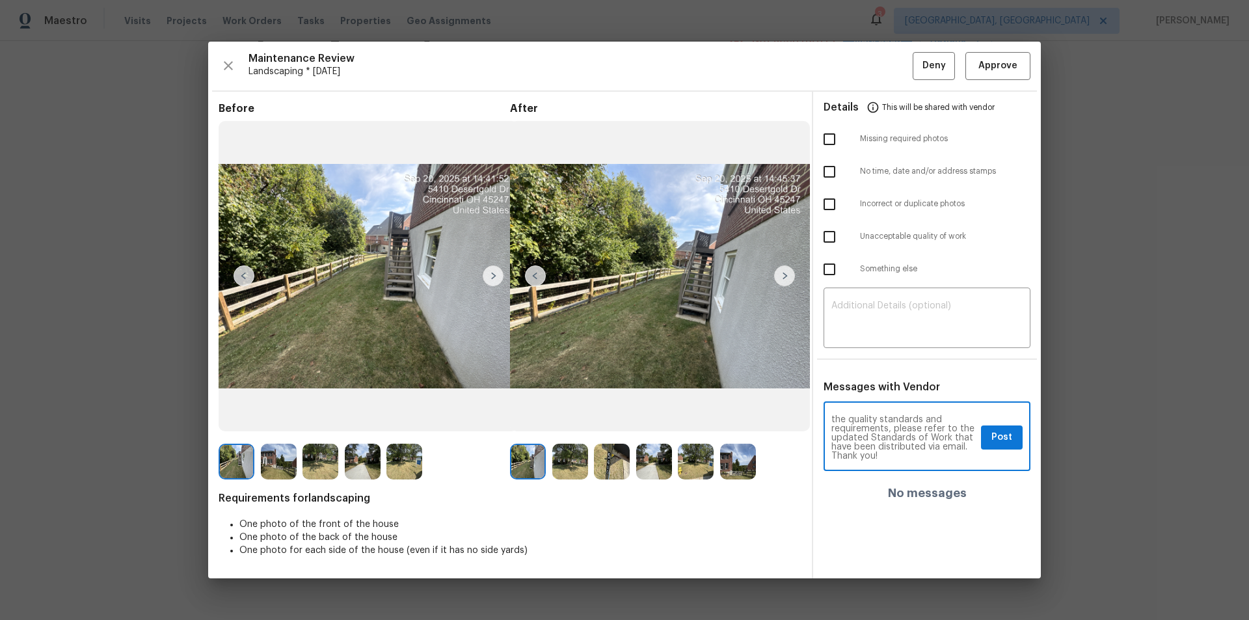
scroll to position [0, 0]
type textarea "Maintenance Audit Team: Hello! Unfortunately, this Landscaping visit completed …"
click at [907, 303] on textarea at bounding box center [926, 319] width 191 height 36
paste textarea "Maintenance Audit Team: Hello! Unfortunately, this Landscaping visit completed …"
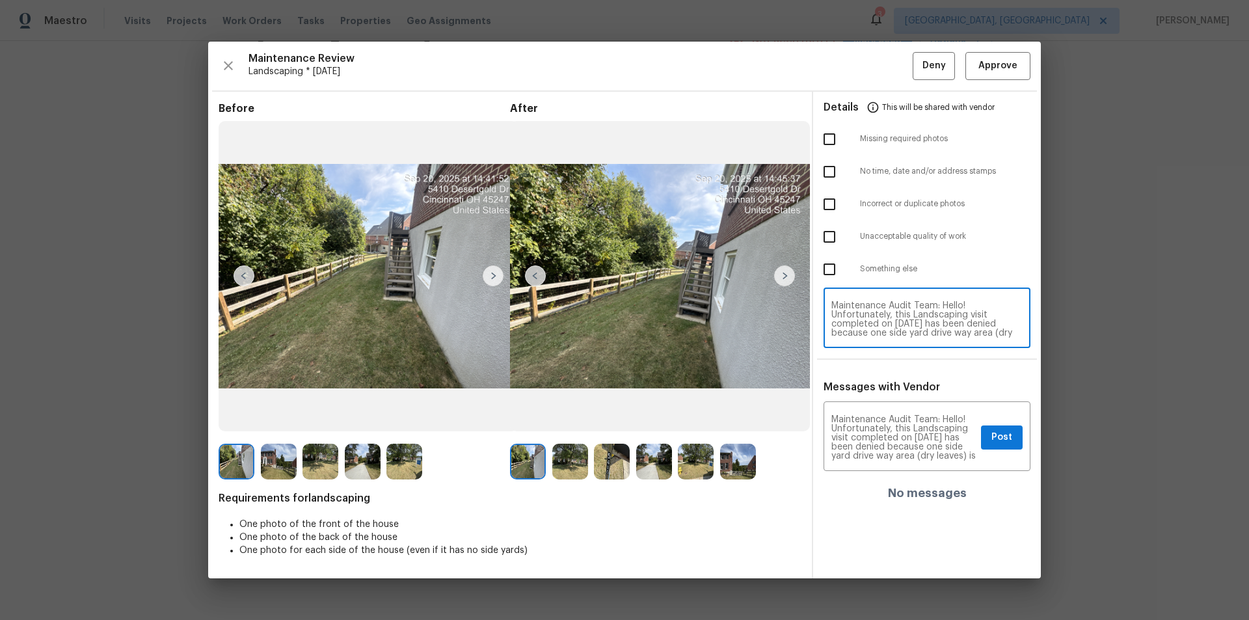
type textarea "Maintenance Audit Team: Hello! Unfortunately, this Landscaping visit completed …"
click at [827, 228] on input "checkbox" at bounding box center [829, 236] width 27 height 27
checkbox input "true"
click at [908, 304] on textarea "Maintenance Audit Team: Hello! Unfortunately, this Landscaping visit completed …" at bounding box center [926, 319] width 191 height 36
click at [923, 308] on textarea "Maintenance Audit Team: Hello! Unfortunately, this Landscaping visit completed …" at bounding box center [926, 319] width 191 height 36
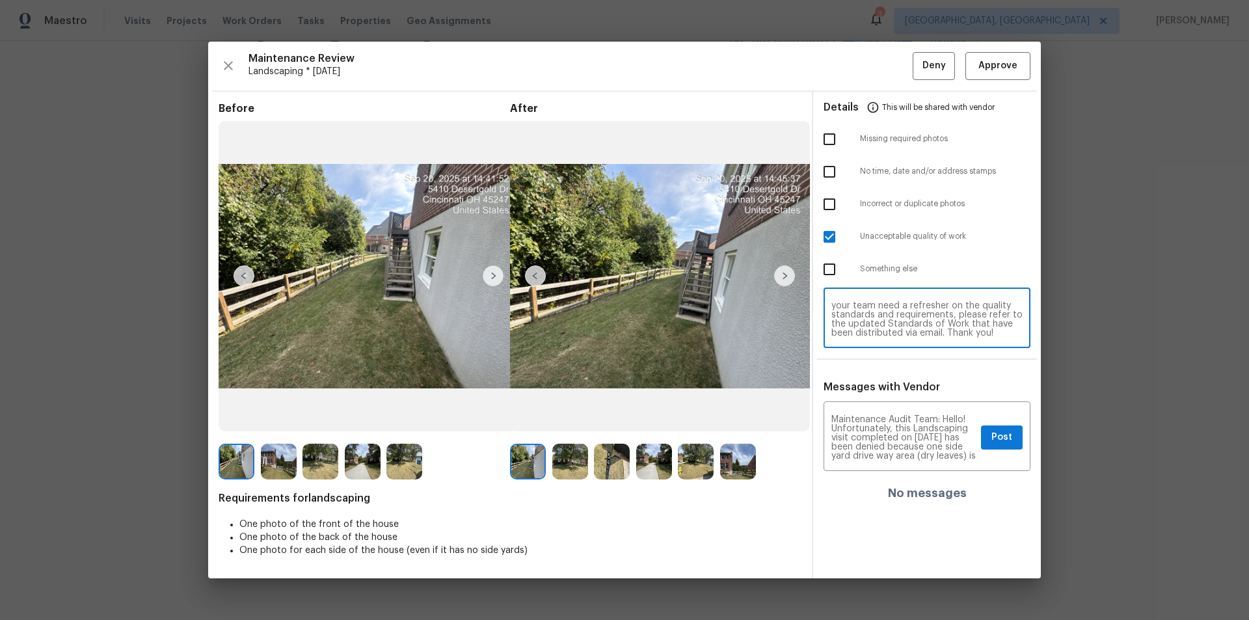
scroll to position [118, 0]
click at [1001, 439] on span "Post" at bounding box center [1002, 437] width 21 height 16
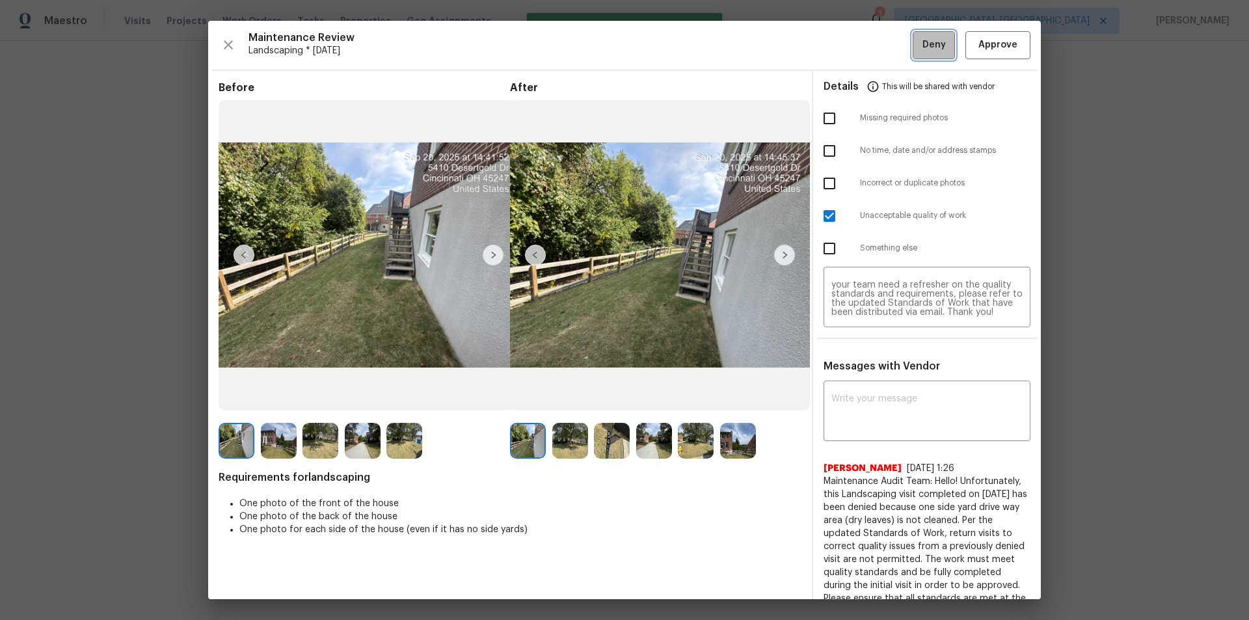
click at [925, 55] on button "Deny" at bounding box center [934, 45] width 42 height 28
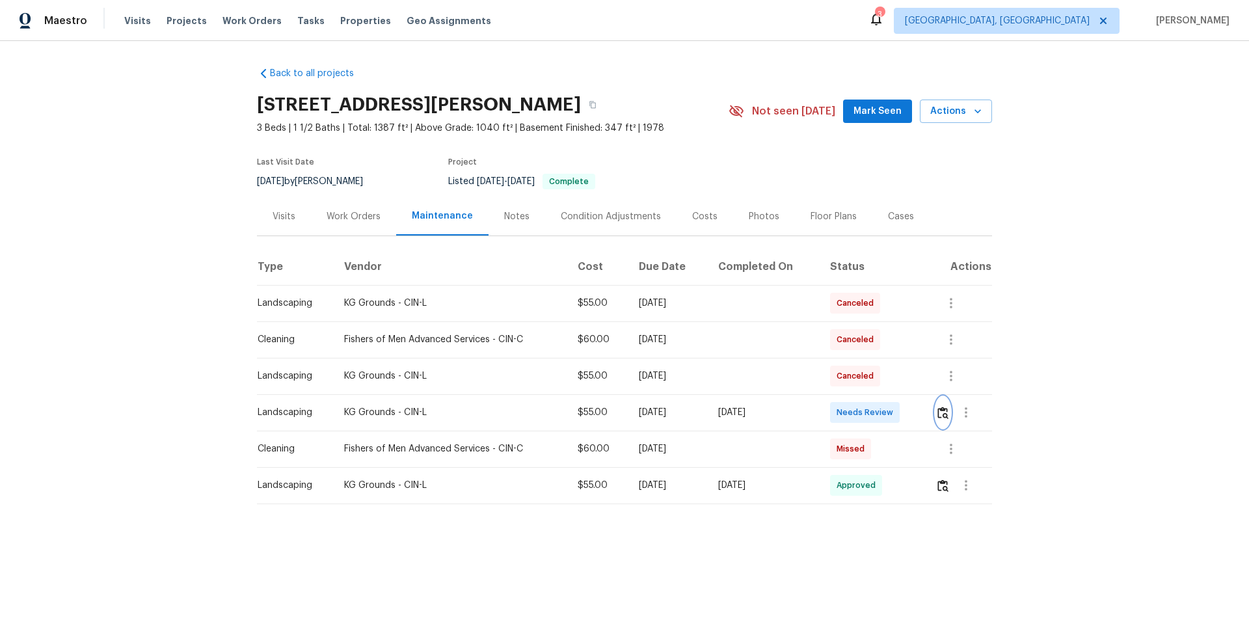
click at [943, 414] on img "button" at bounding box center [943, 413] width 11 height 12
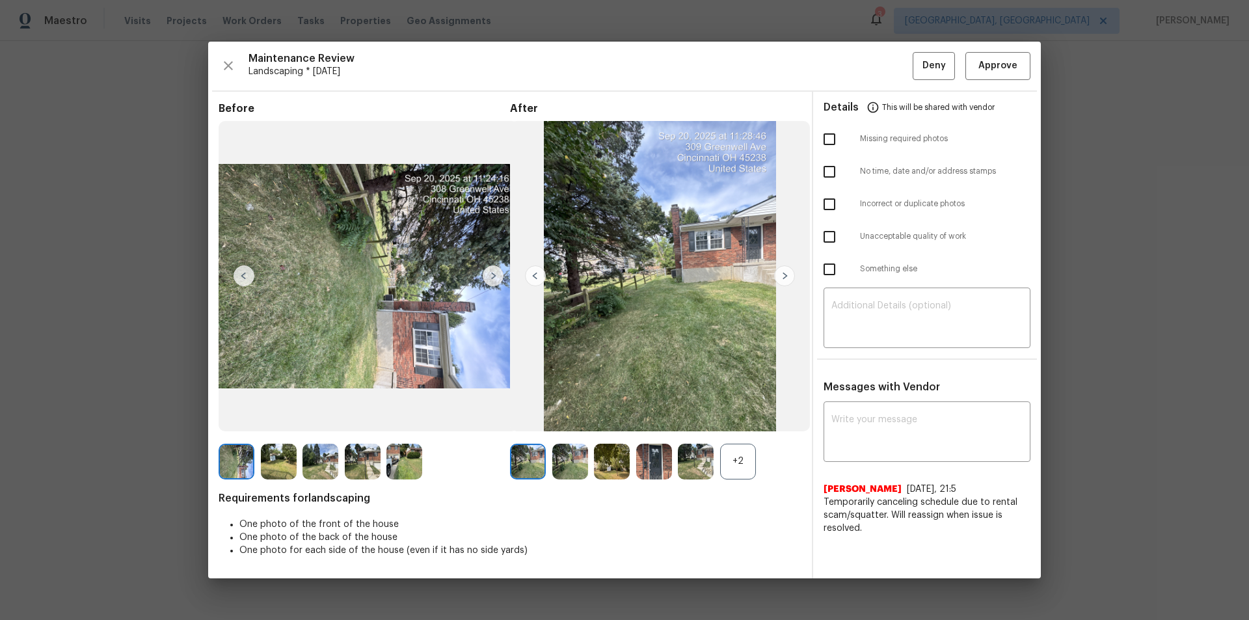
click at [741, 467] on div "+2" at bounding box center [738, 462] width 36 height 36
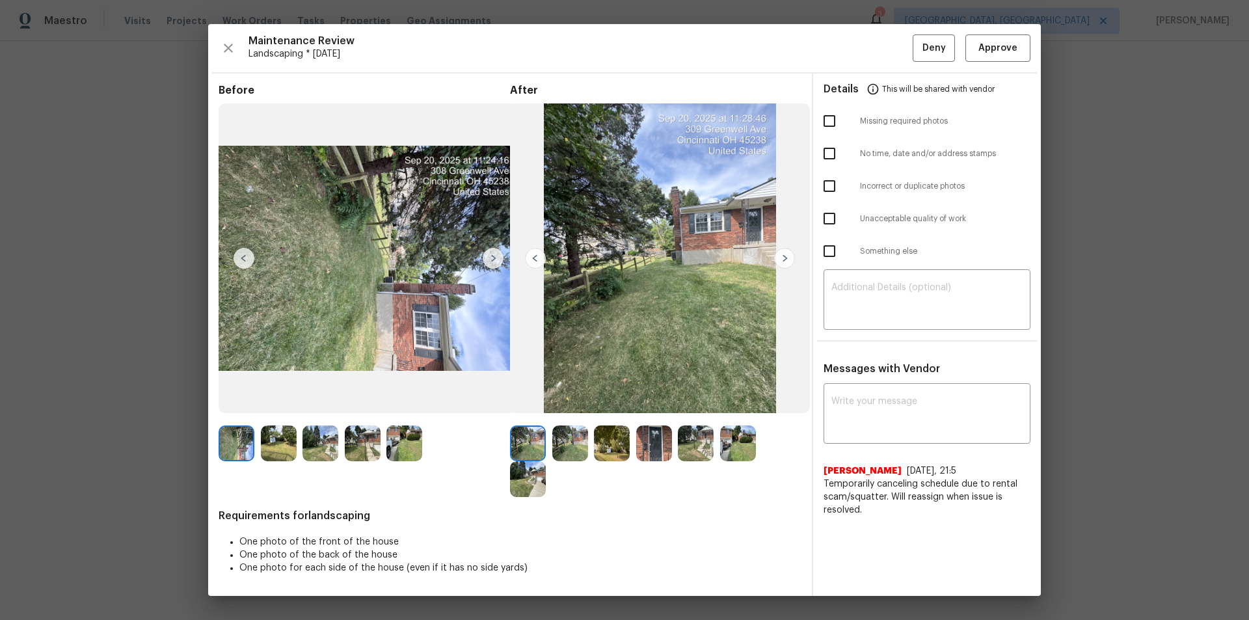
click at [521, 446] on img at bounding box center [528, 444] width 36 height 36
drag, startPoint x: 992, startPoint y: 59, endPoint x: 1001, endPoint y: 57, distance: 9.2
click at [993, 57] on button "Approve" at bounding box center [998, 48] width 65 height 28
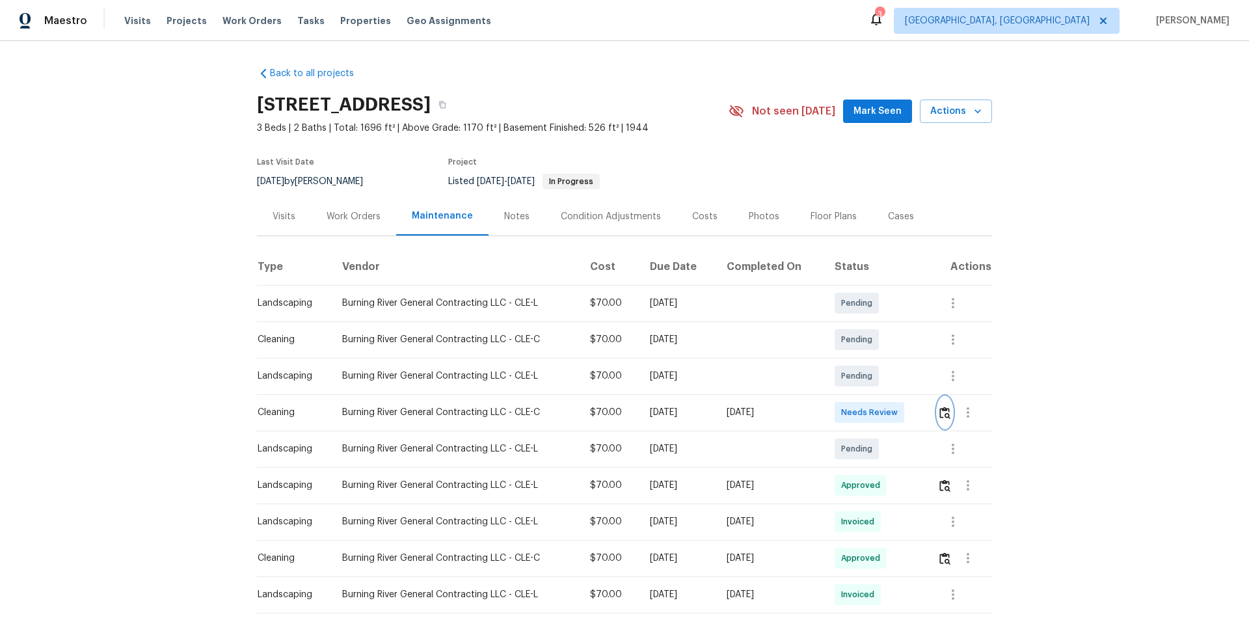
click at [940, 409] on img "button" at bounding box center [944, 413] width 11 height 12
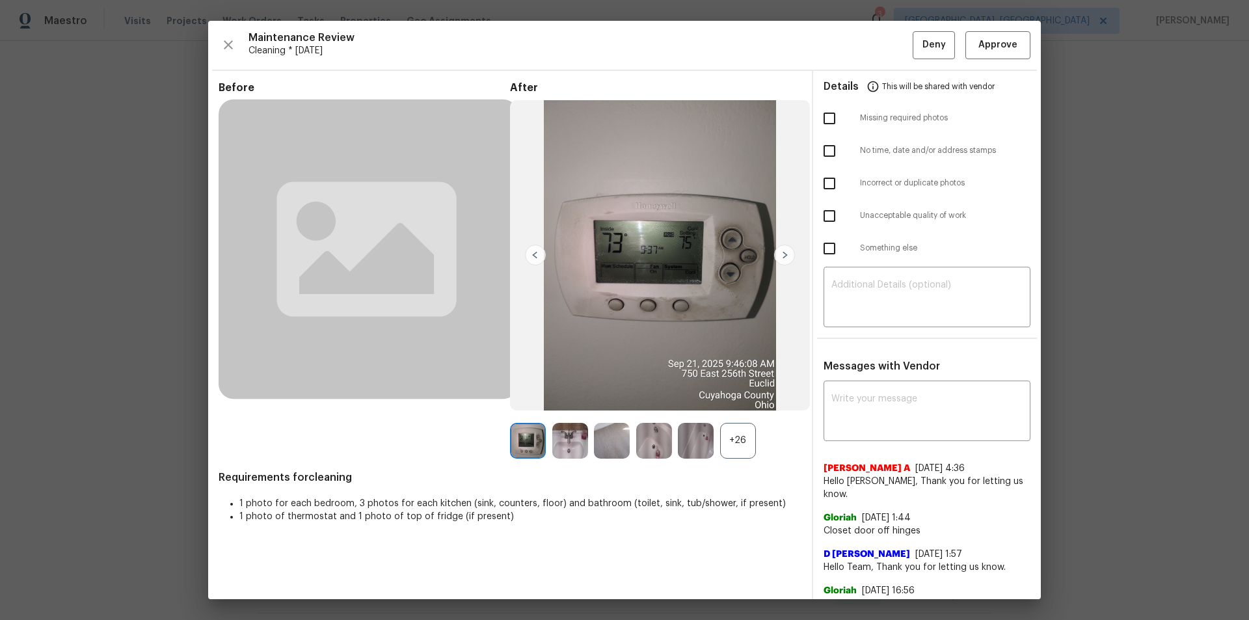
drag, startPoint x: 1138, startPoint y: 413, endPoint x: 1048, endPoint y: 426, distance: 91.4
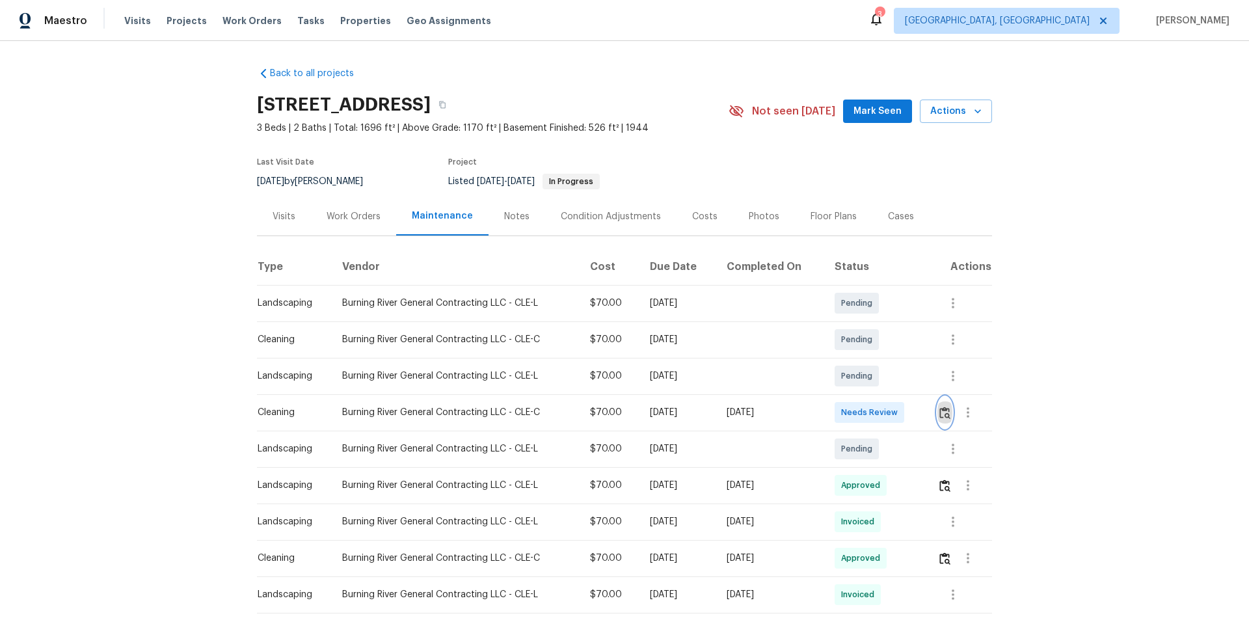
click at [942, 413] on img "button" at bounding box center [944, 413] width 11 height 12
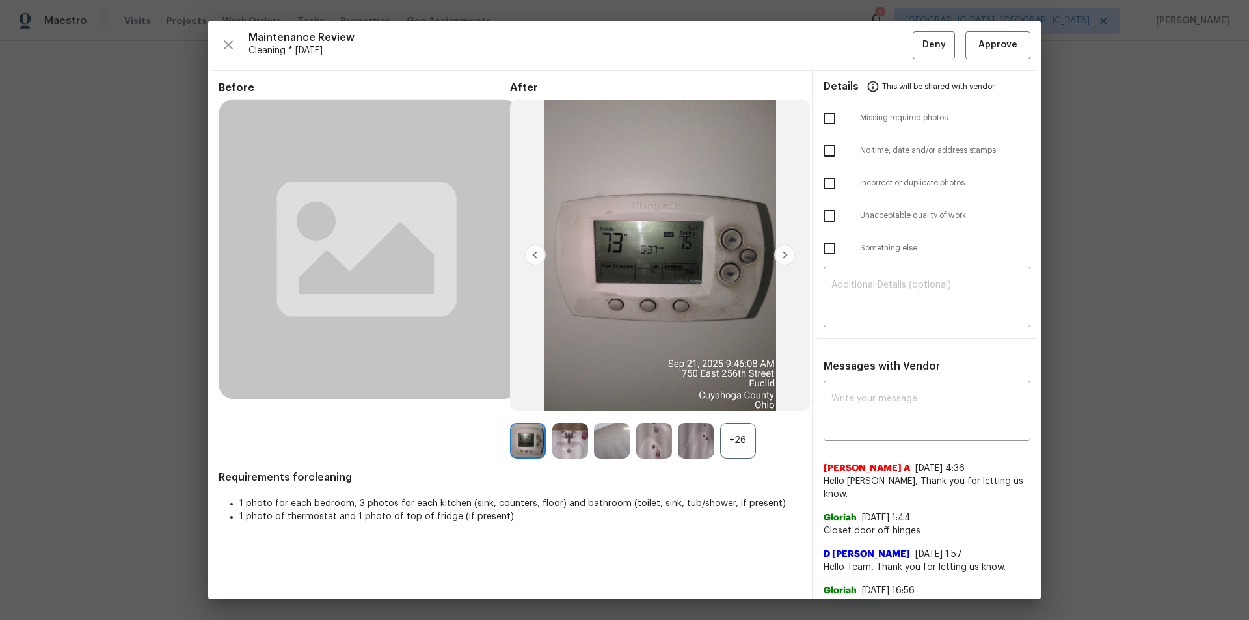
click at [744, 433] on div "+26" at bounding box center [738, 441] width 36 height 36
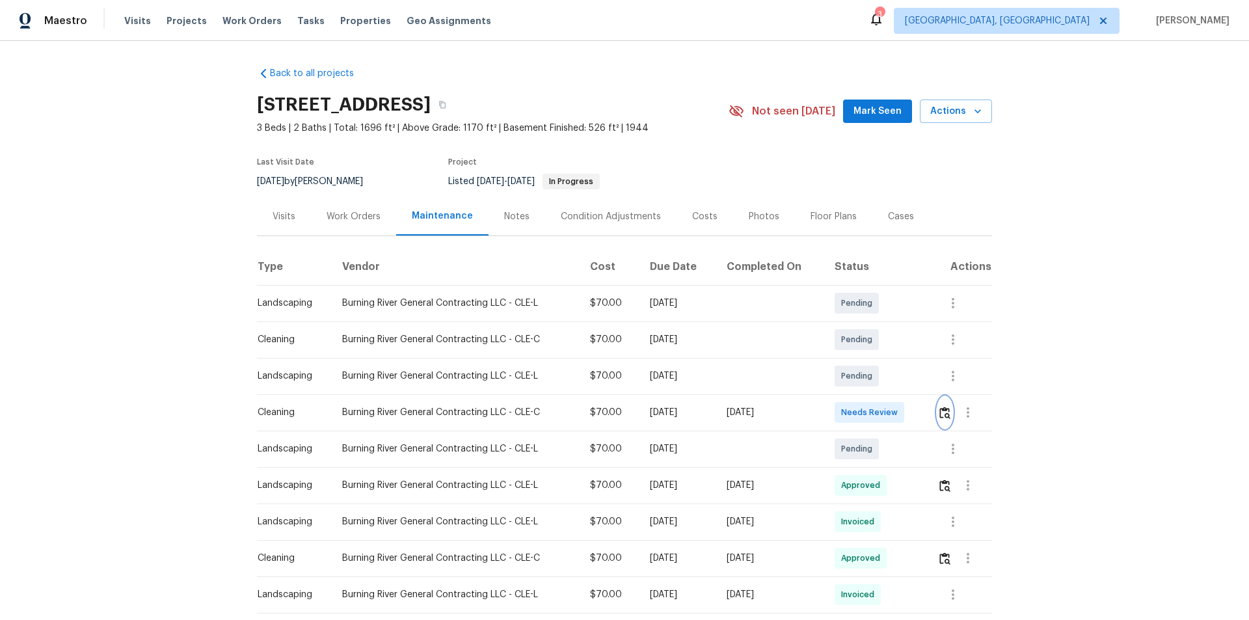
click at [939, 411] on img "button" at bounding box center [944, 413] width 11 height 12
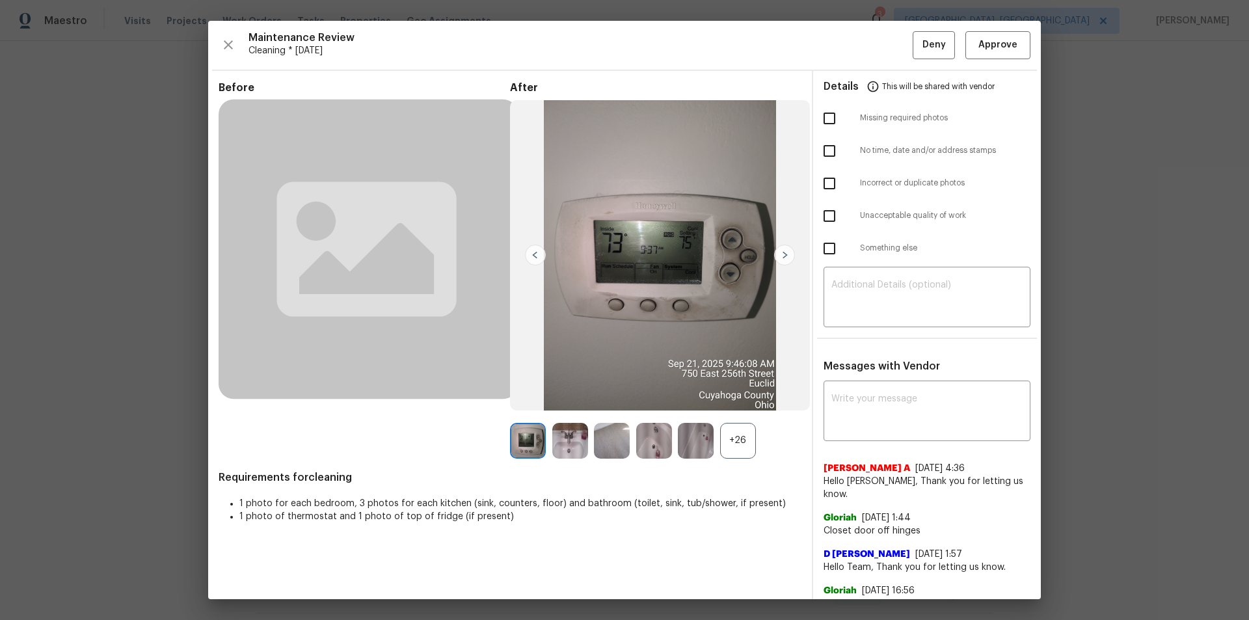
click at [727, 432] on div "+26" at bounding box center [738, 441] width 36 height 36
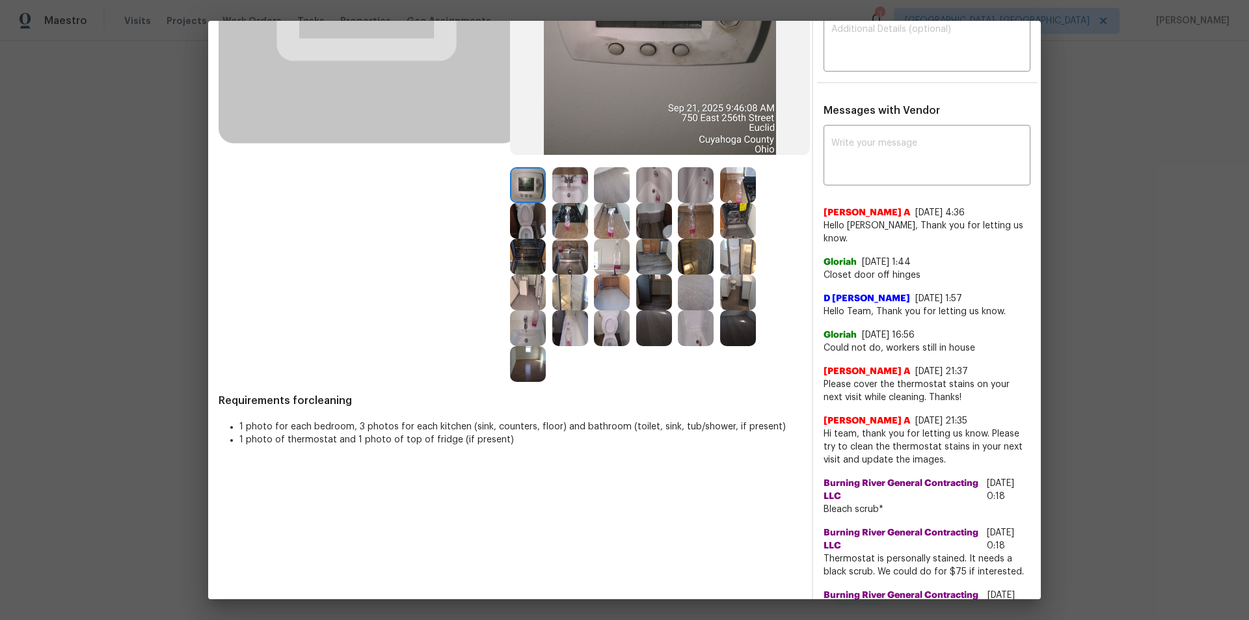
scroll to position [260, 0]
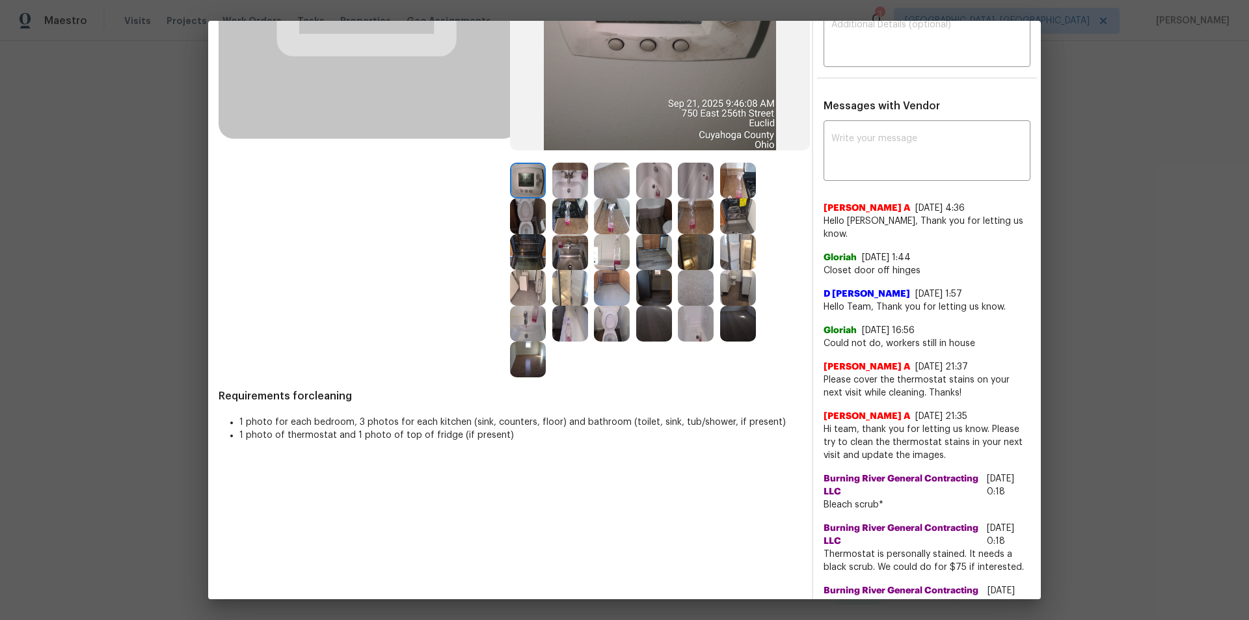
click at [510, 366] on img at bounding box center [528, 360] width 36 height 36
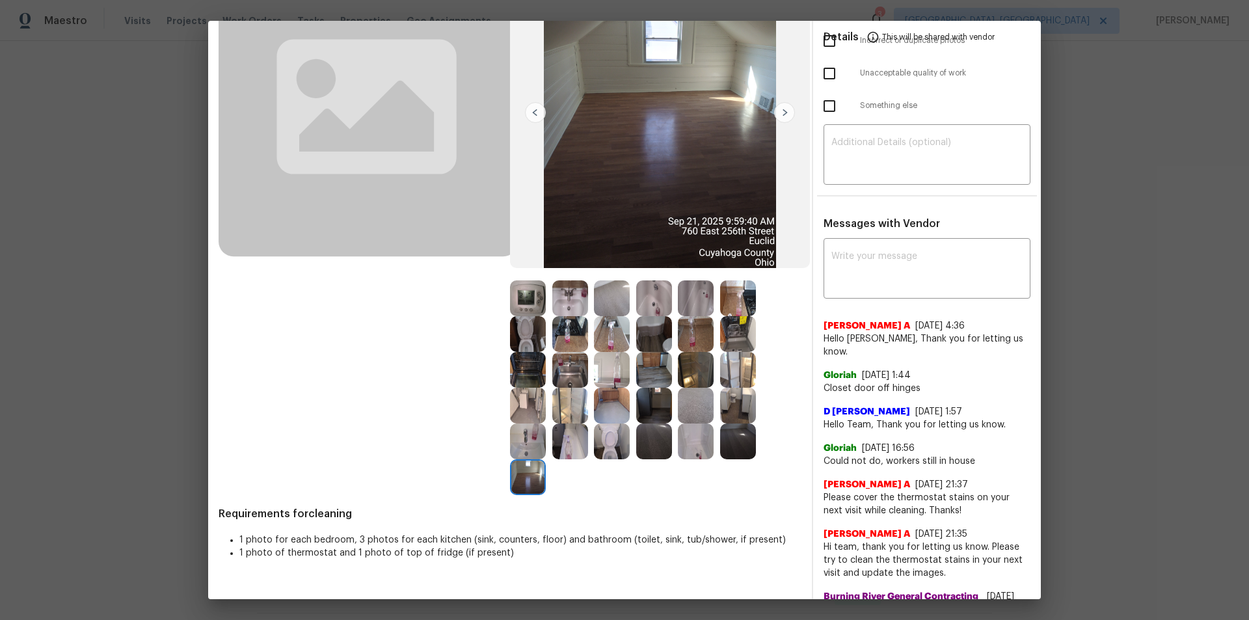
scroll to position [0, 0]
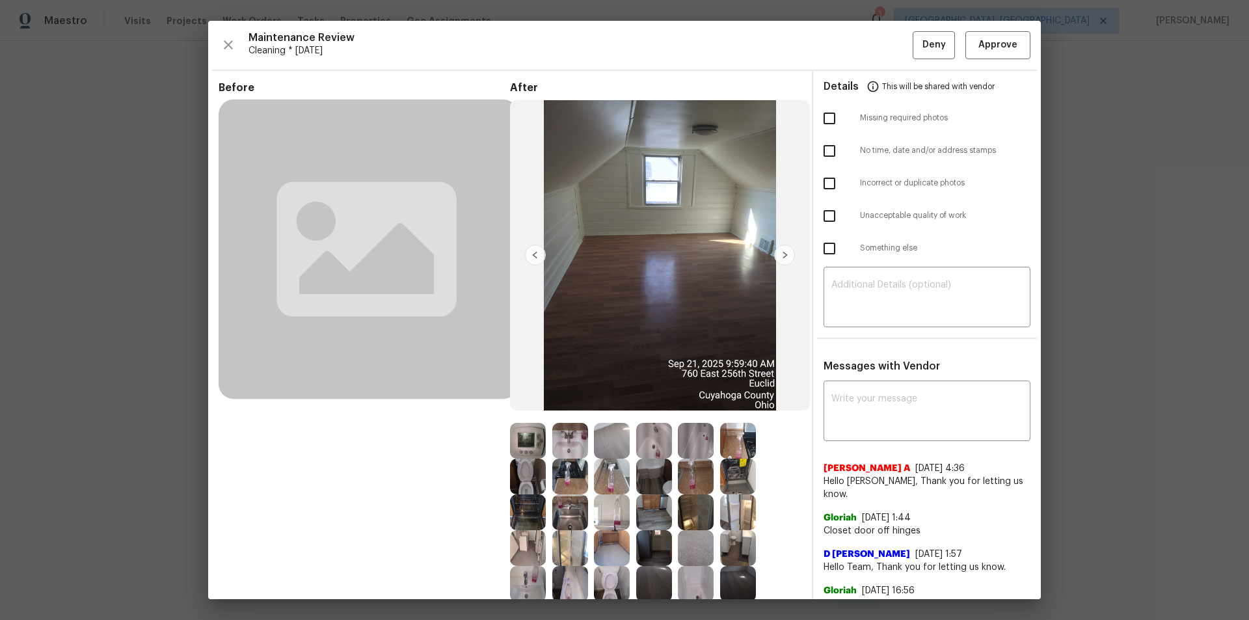
click at [534, 258] on img at bounding box center [535, 255] width 21 height 21
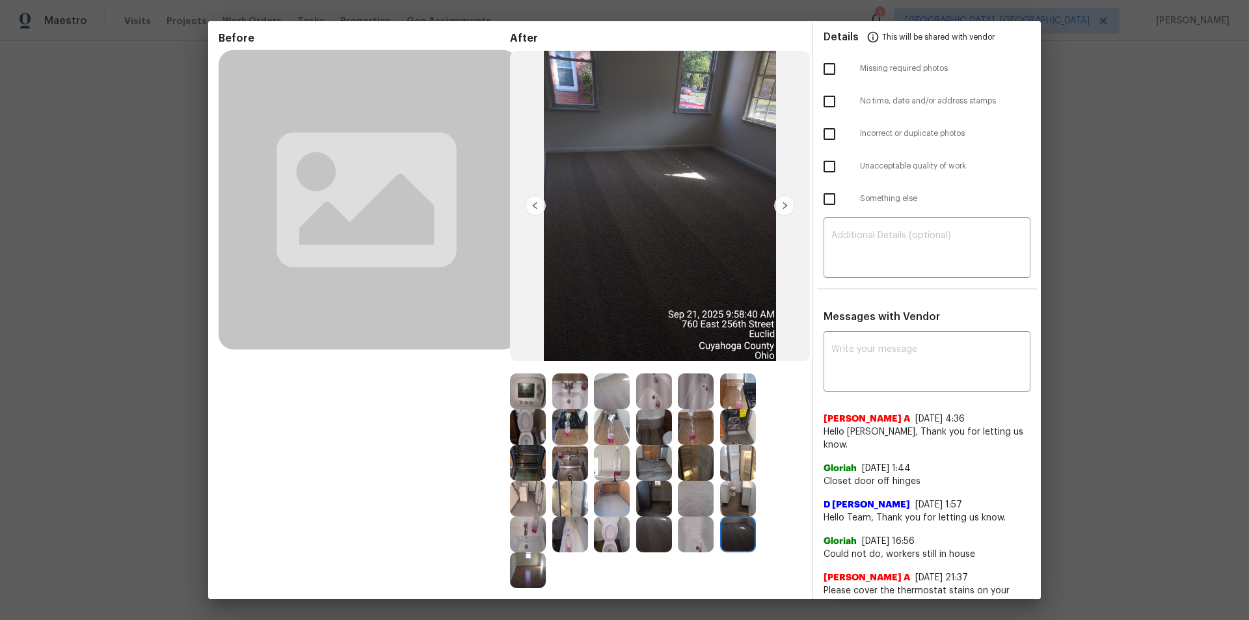
scroll to position [130, 0]
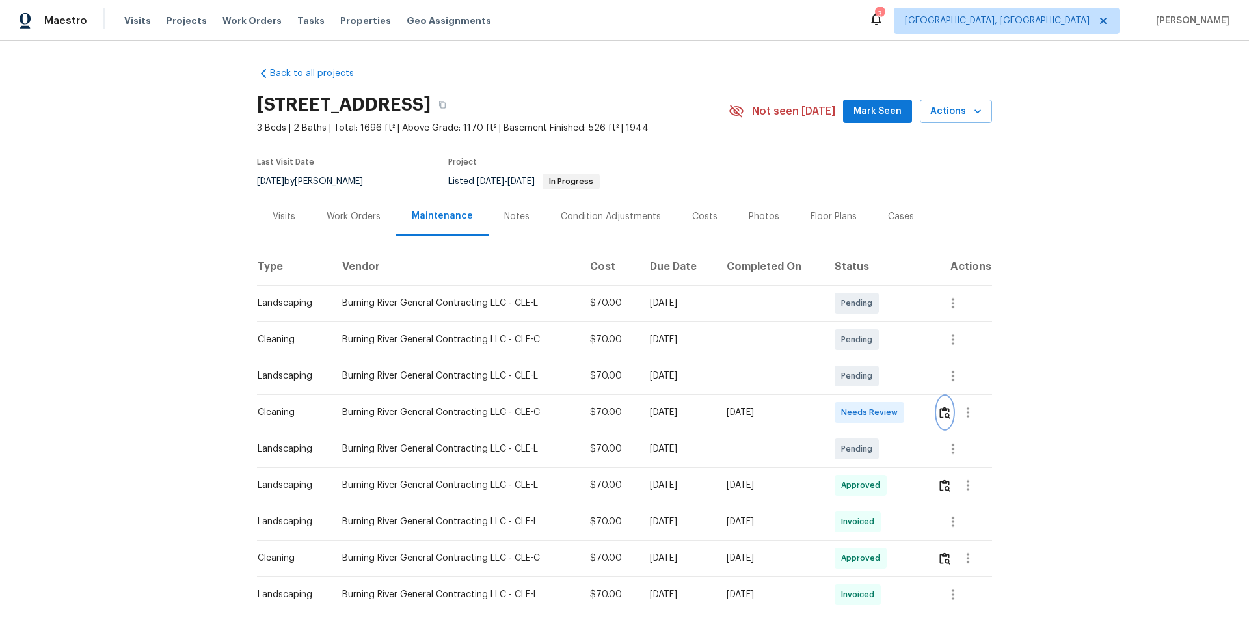
click at [948, 416] on img "button" at bounding box center [944, 413] width 11 height 12
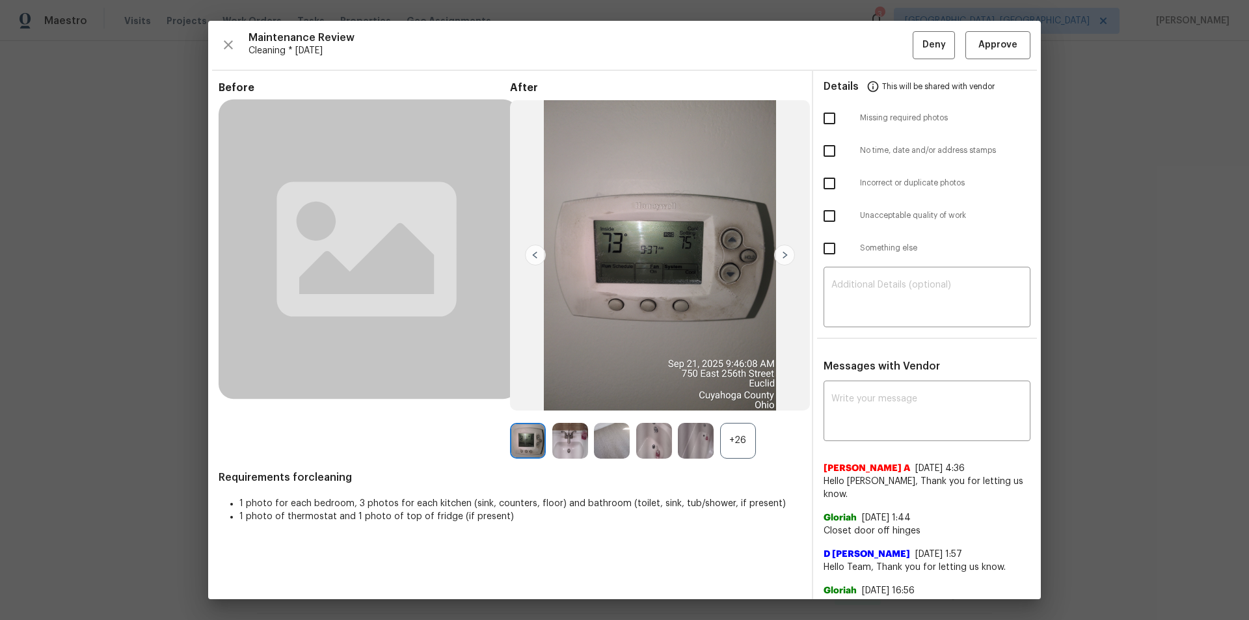
click at [734, 442] on div "+26" at bounding box center [738, 441] width 36 height 36
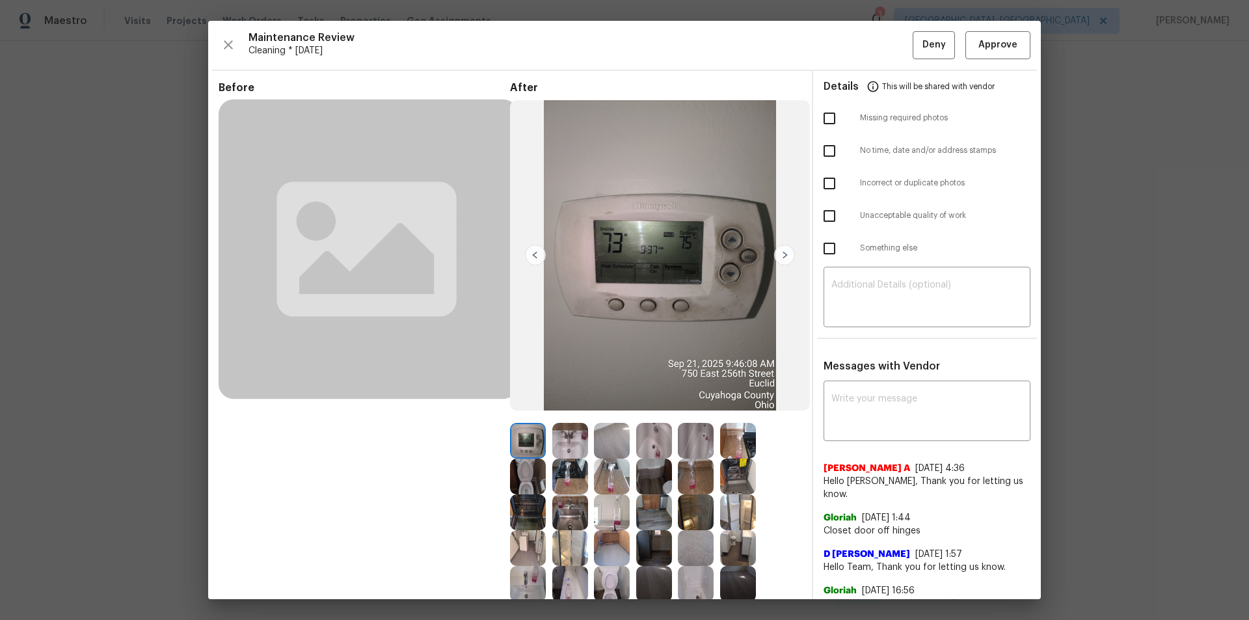
click at [579, 472] on img at bounding box center [570, 477] width 36 height 36
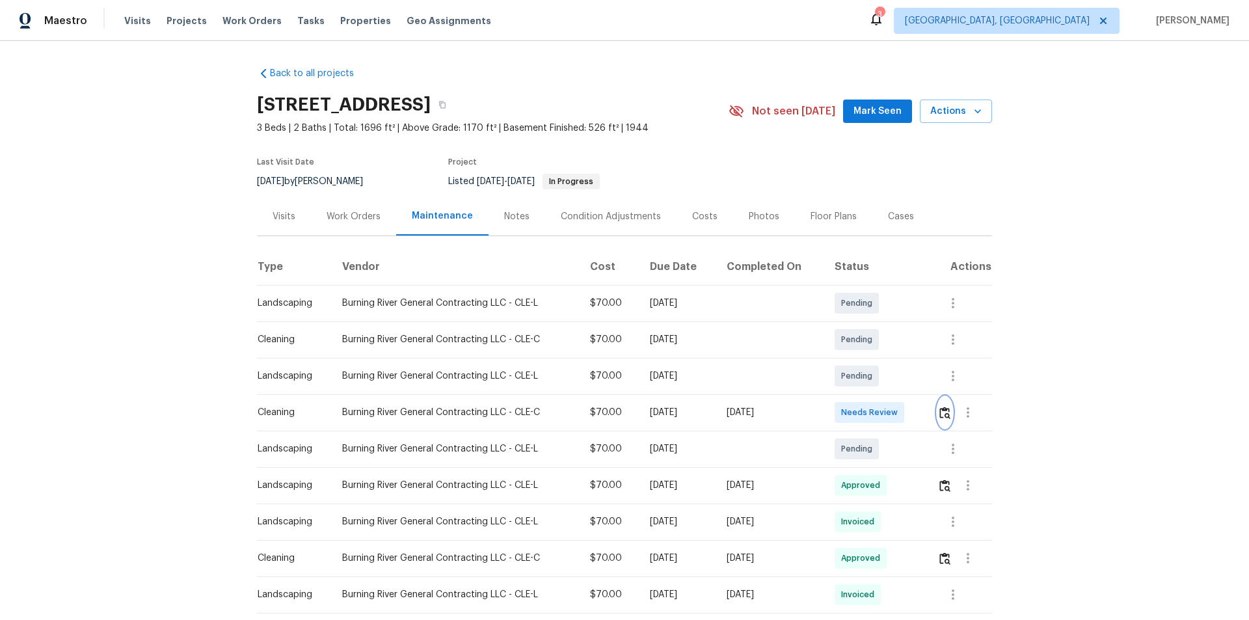
click at [946, 416] on img "button" at bounding box center [944, 413] width 11 height 12
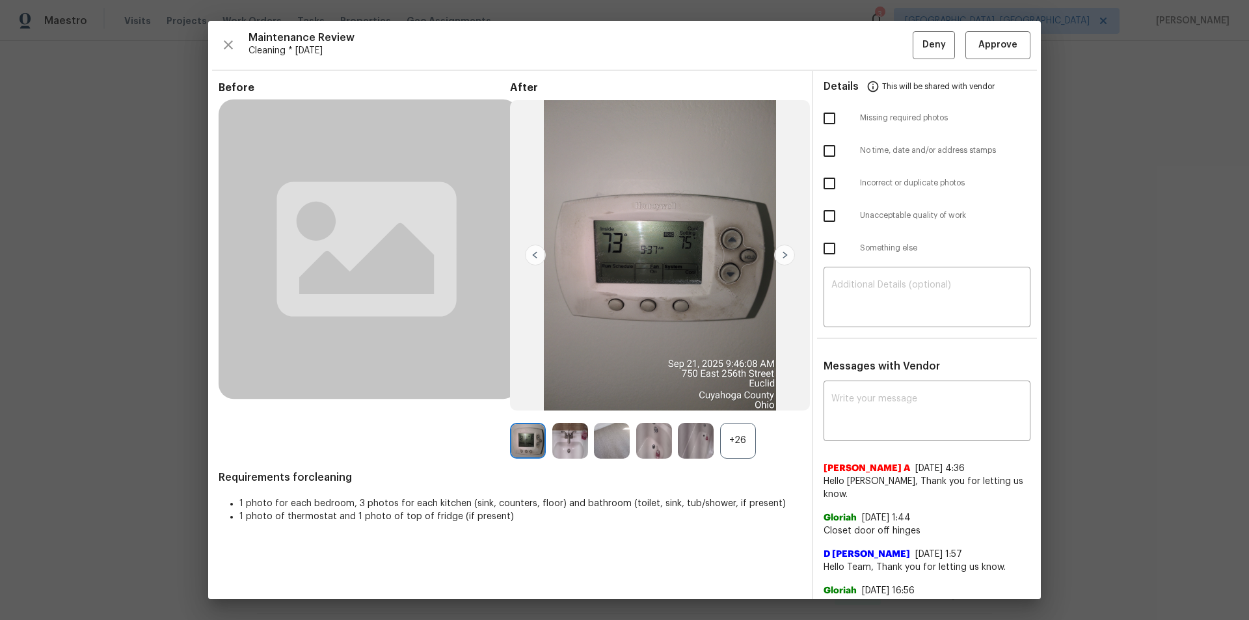
click at [720, 433] on div "+26" at bounding box center [738, 441] width 36 height 36
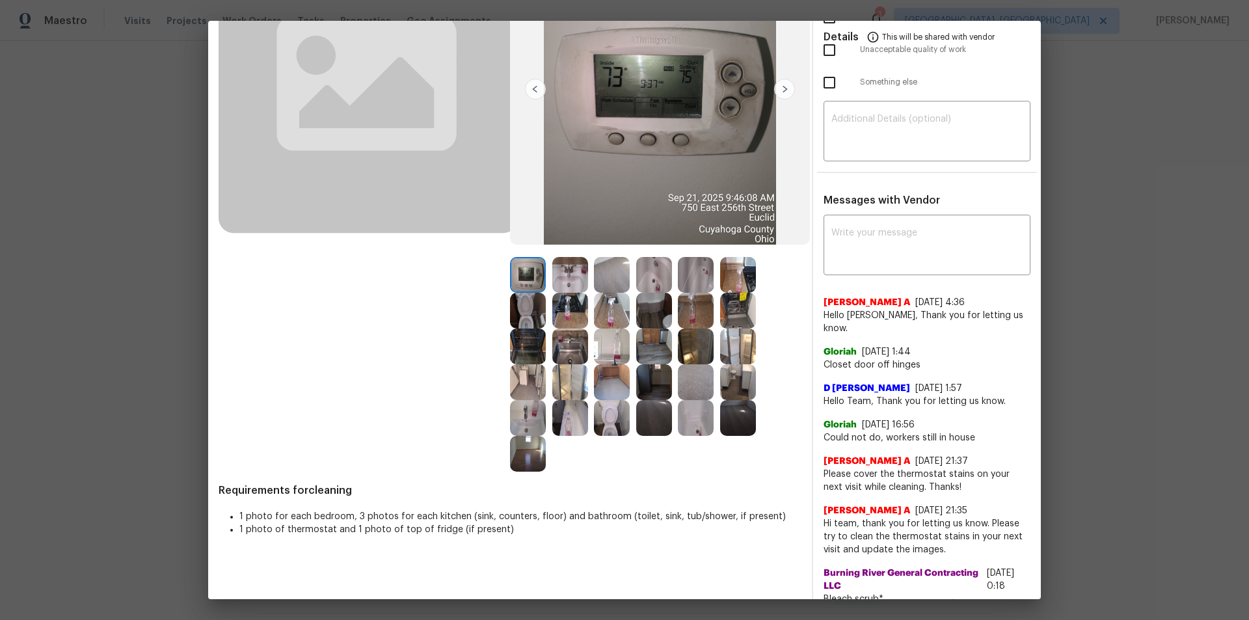
scroll to position [0, 0]
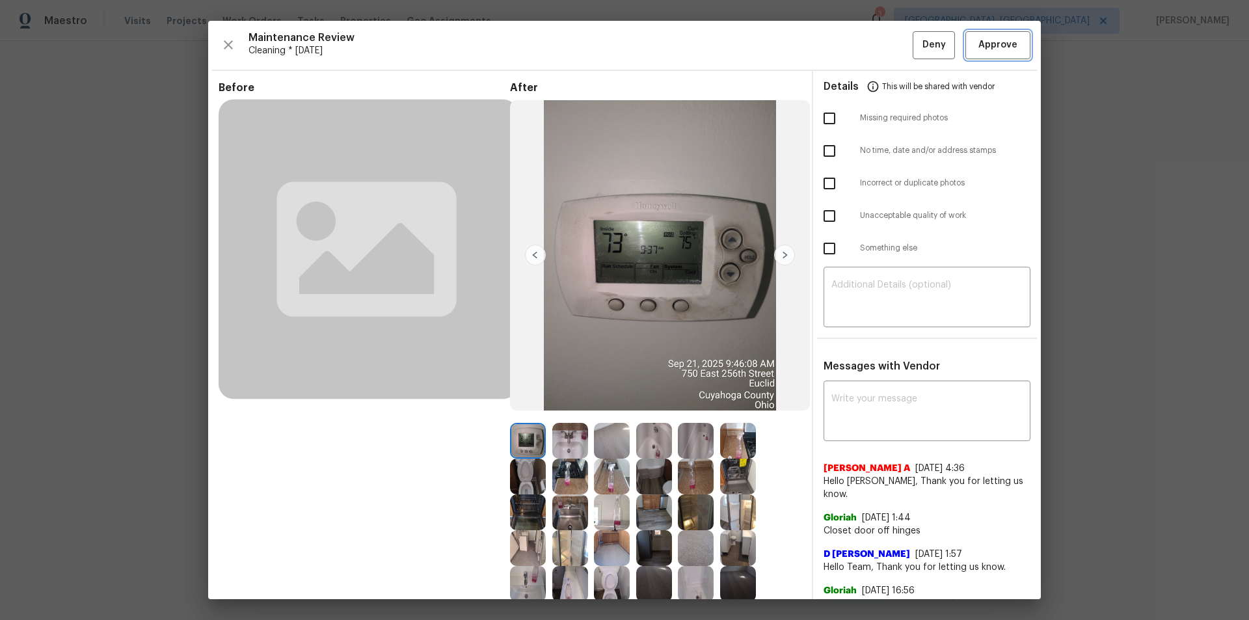
click at [989, 47] on span "Approve" at bounding box center [998, 45] width 39 height 16
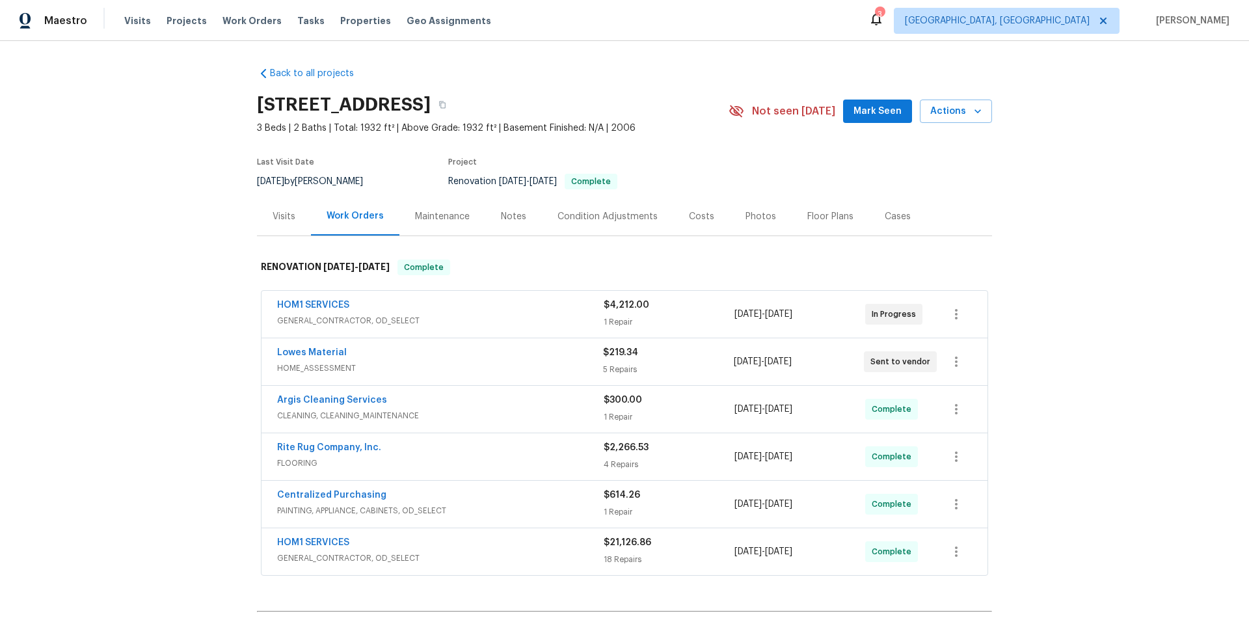
scroll to position [130, 0]
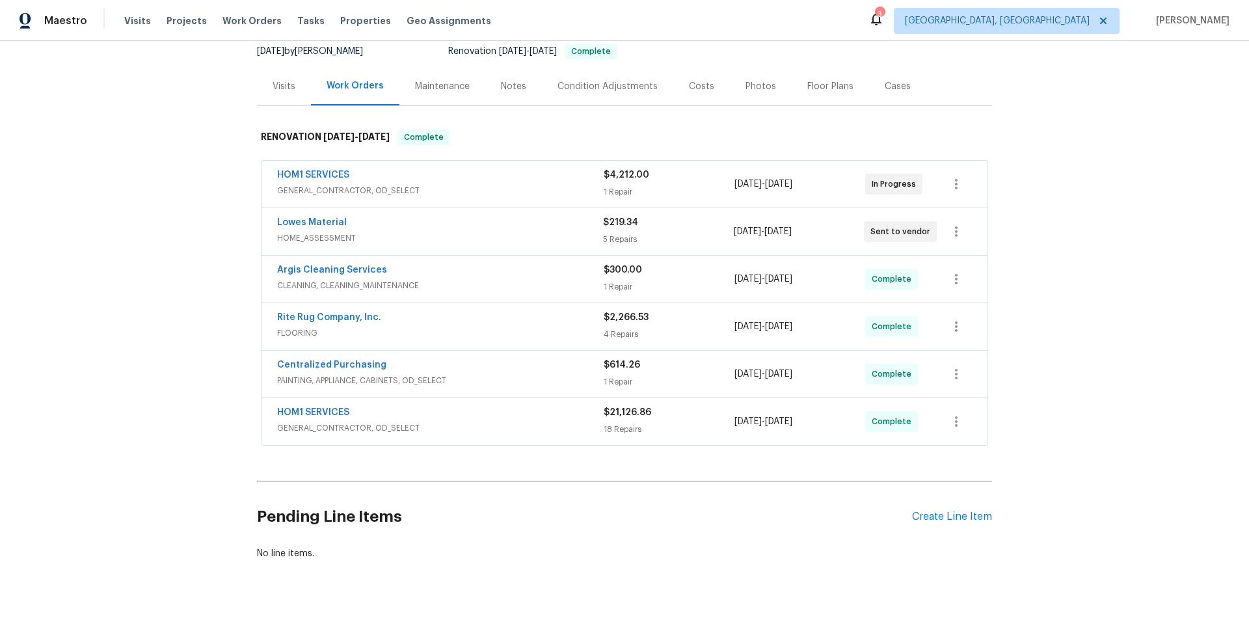
click at [164, 256] on div "Back to all projects [STREET_ADDRESS] 3 Beds | 2 Baths | Total: 1932 ft² | Abov…" at bounding box center [624, 330] width 1249 height 579
click at [195, 221] on div "Back to all projects [STREET_ADDRESS] 3 Beds | 2 Baths | Total: 1932 ft² | Abov…" at bounding box center [624, 330] width 1249 height 579
click at [170, 159] on div "Back to all projects [STREET_ADDRESS] 3 Beds | 2 Baths | Total: 1932 ft² | Abov…" at bounding box center [624, 330] width 1249 height 579
click at [189, 223] on div "Back to all projects [STREET_ADDRESS] 3 Beds | 2 Baths | Total: 1932 ft² | Abov…" at bounding box center [624, 330] width 1249 height 579
click at [177, 250] on div "Back to all projects [STREET_ADDRESS] 3 Beds | 2 Baths | Total: 1932 ft² | Abov…" at bounding box center [624, 330] width 1249 height 579
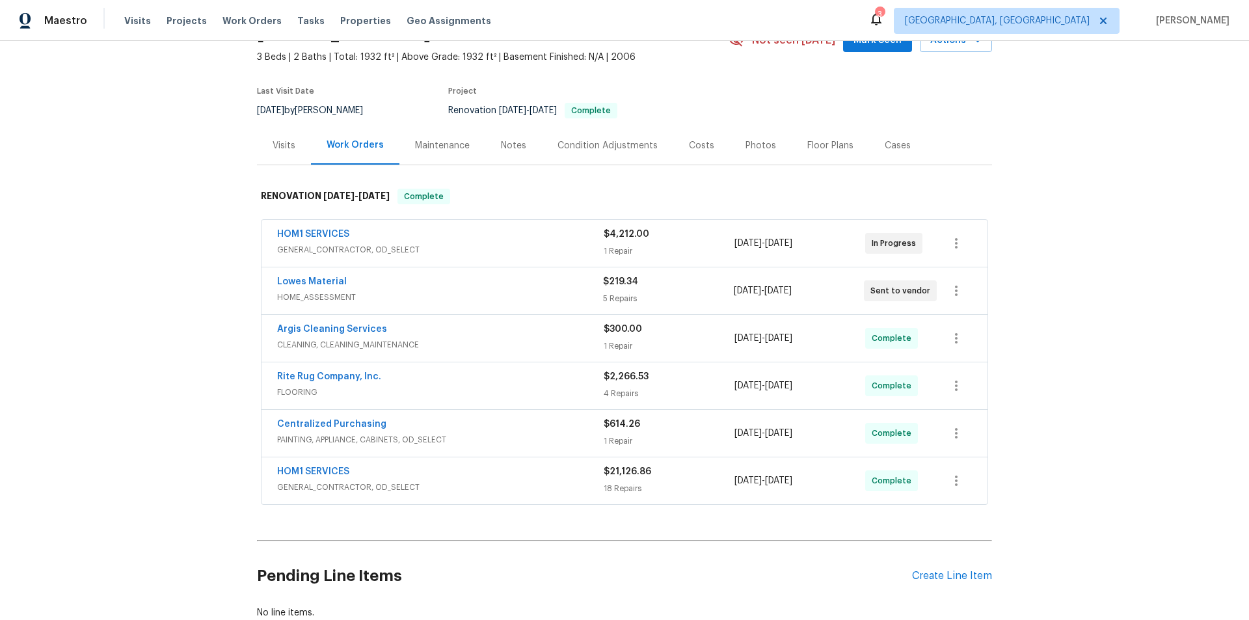
scroll to position [0, 0]
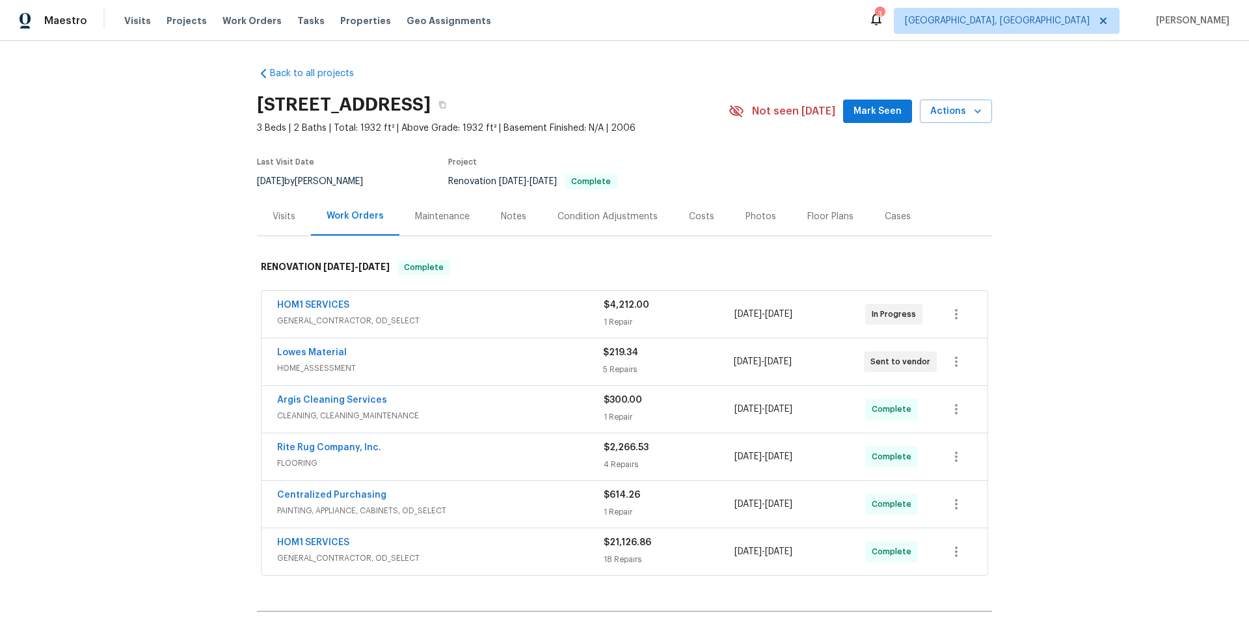
click at [177, 250] on div "Back to all projects [STREET_ADDRESS] 3 Beds | 2 Baths | Total: 1932 ft² | Abov…" at bounding box center [624, 330] width 1249 height 579
click at [168, 270] on div "Back to all projects [STREET_ADDRESS] 3 Beds | 2 Baths | Total: 1932 ft² | Abov…" at bounding box center [624, 330] width 1249 height 579
click at [124, 325] on div "Back to all projects [STREET_ADDRESS] 3 Beds | 2 Baths | Total: 1932 ft² | Abov…" at bounding box center [624, 330] width 1249 height 579
click at [133, 261] on div "Back to all projects [STREET_ADDRESS] 3 Beds | 2 Baths | Total: 1932 ft² | Abov…" at bounding box center [624, 330] width 1249 height 579
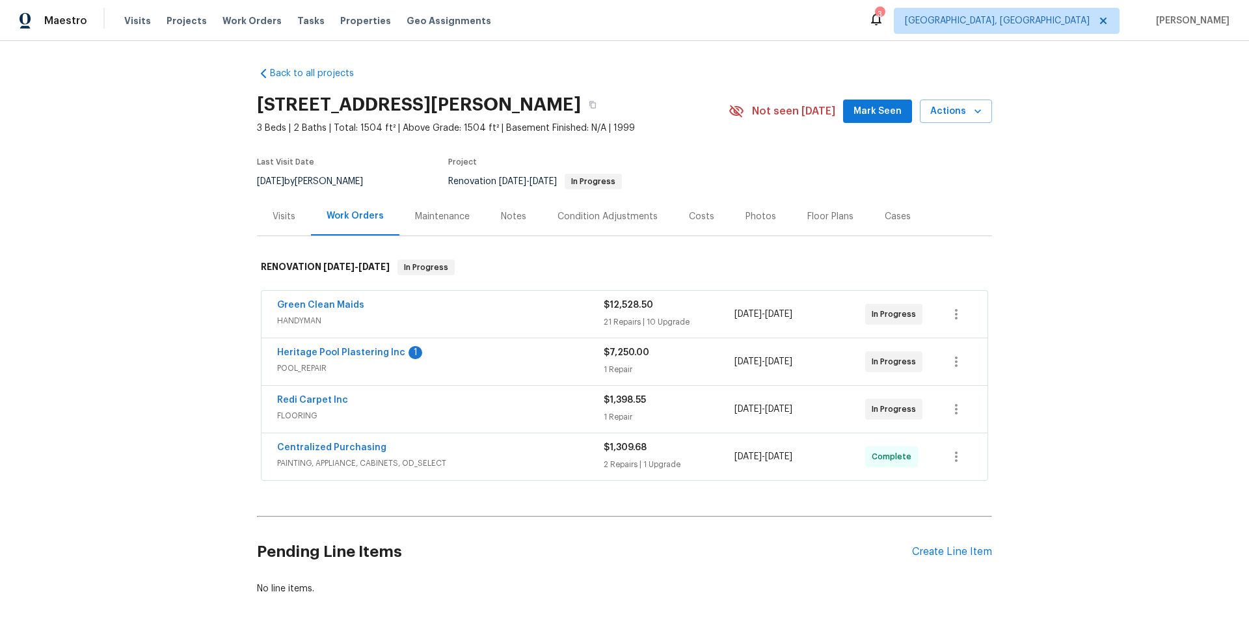
scroll to position [74, 0]
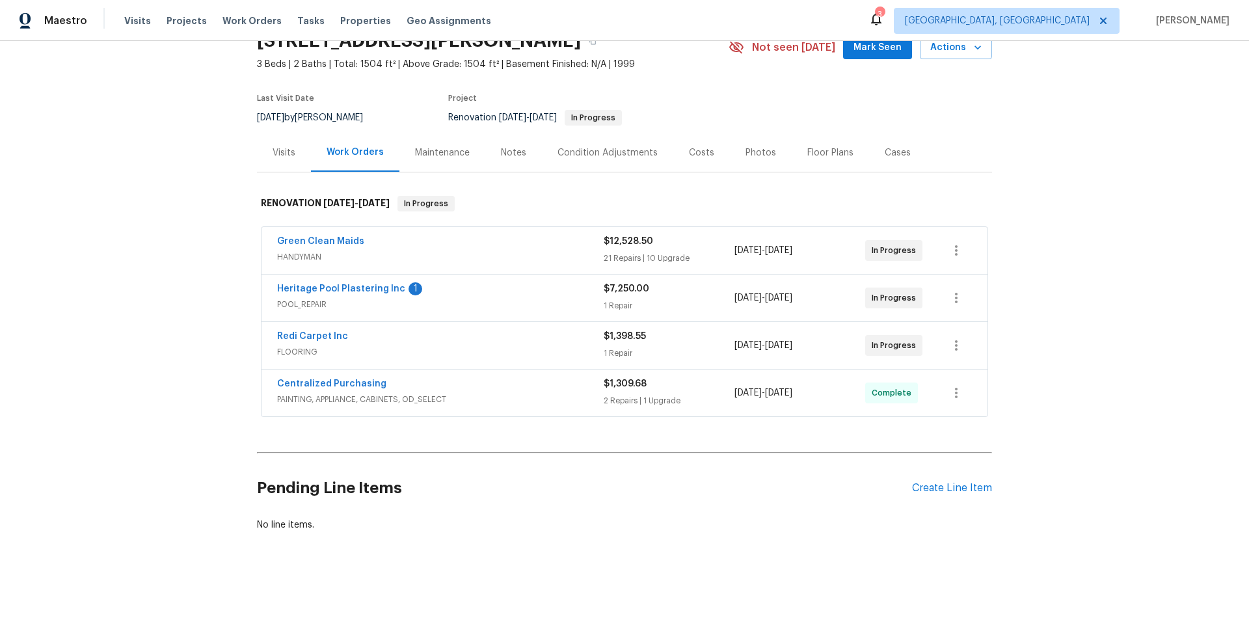
click at [165, 316] on div "Back to all projects [STREET_ADDRESS][PERSON_NAME] 3 Beds | 2 Baths | Total: 15…" at bounding box center [624, 330] width 1249 height 579
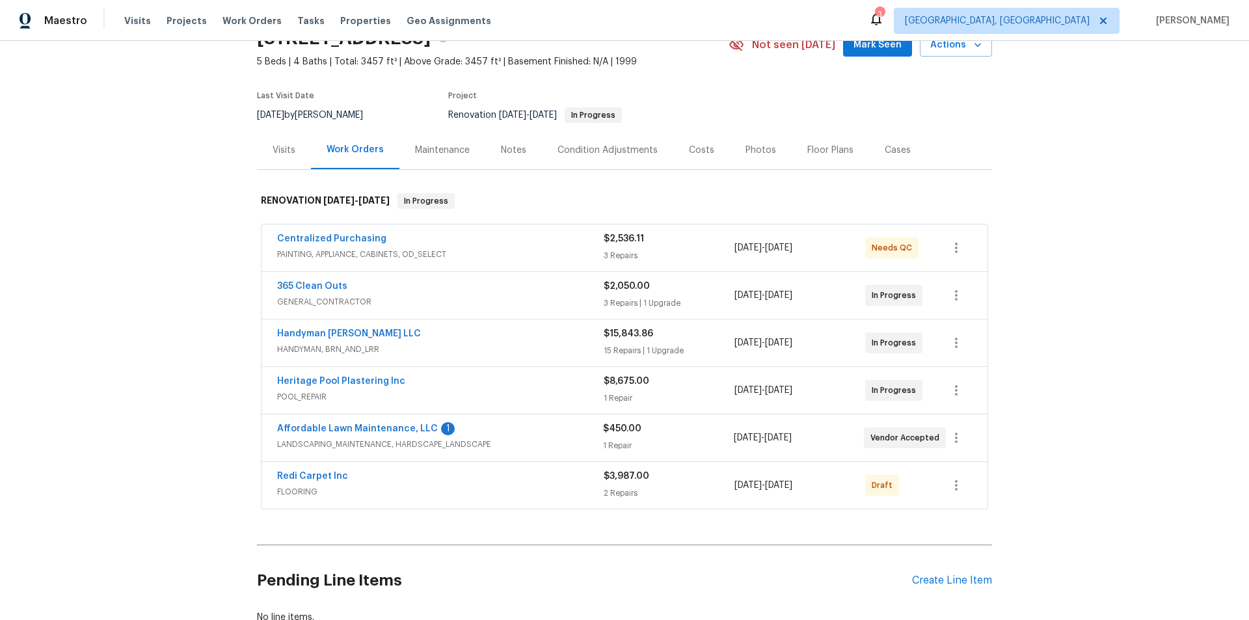
scroll to position [130, 0]
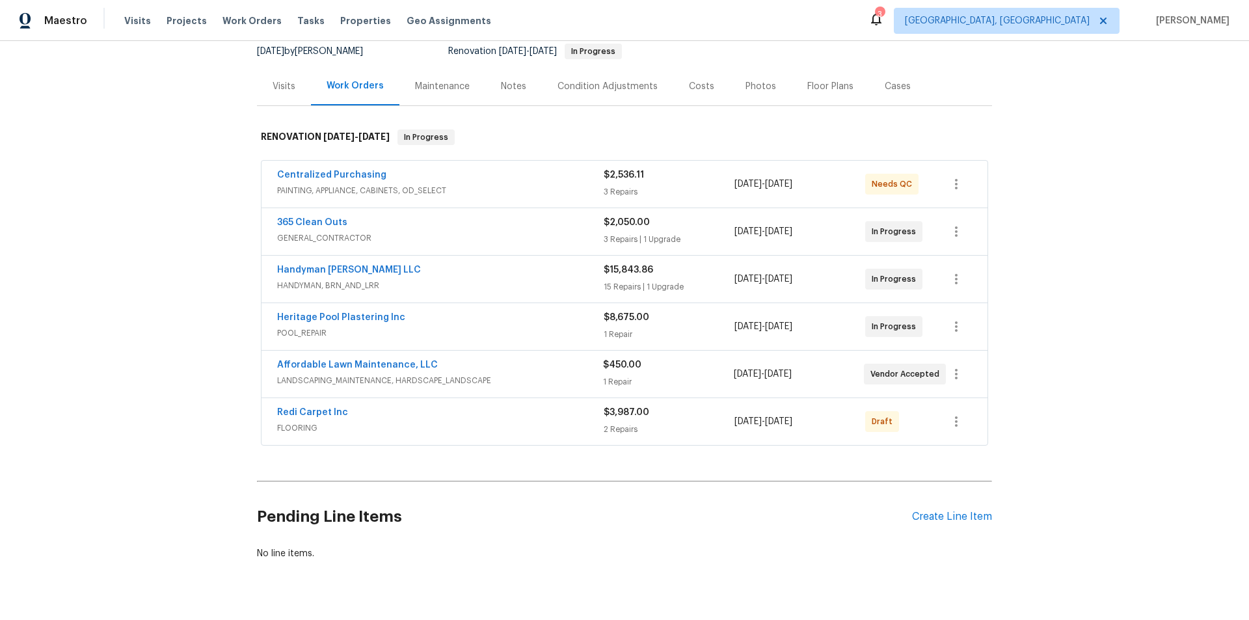
click at [174, 325] on div "Back to all projects [STREET_ADDRESS] 5 Beds | 4 Baths | Total: 3457 ft² | Abov…" at bounding box center [624, 330] width 1249 height 579
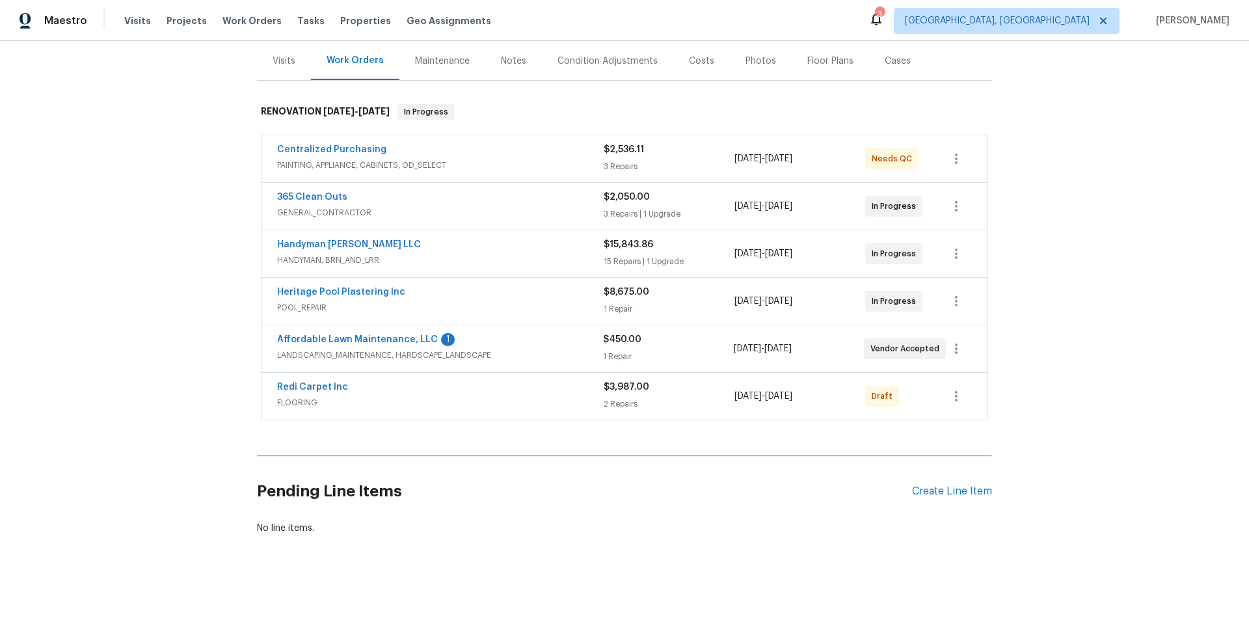
scroll to position [169, 0]
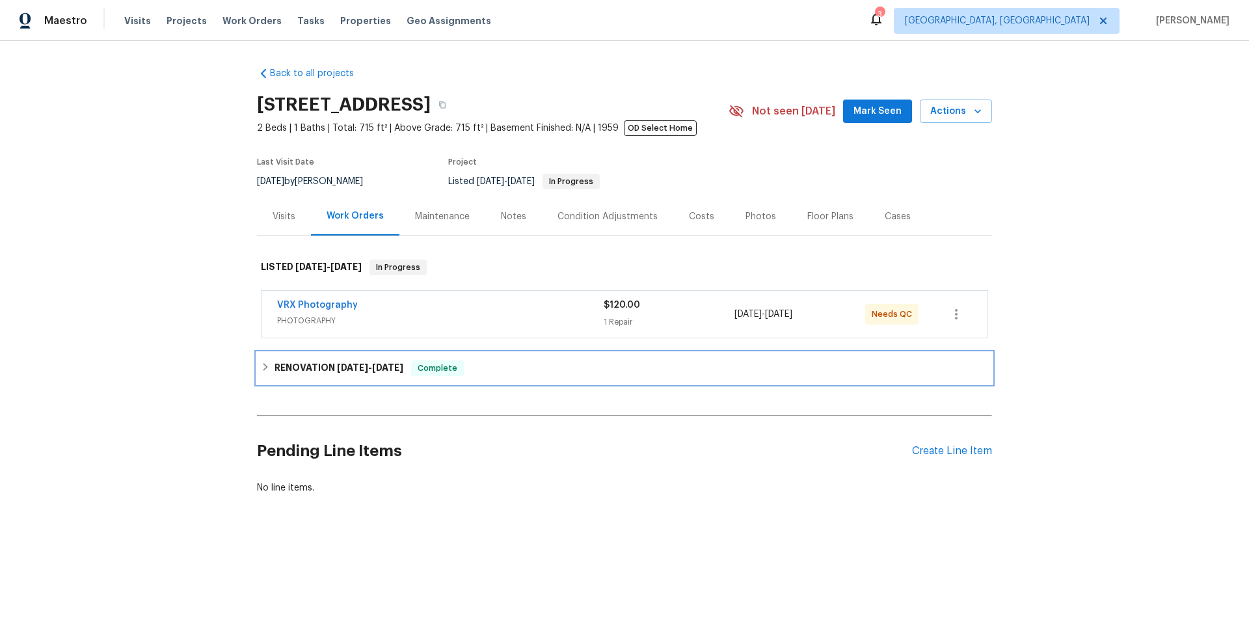
click at [275, 372] on h6 "RENOVATION [DATE] - [DATE]" at bounding box center [339, 368] width 129 height 16
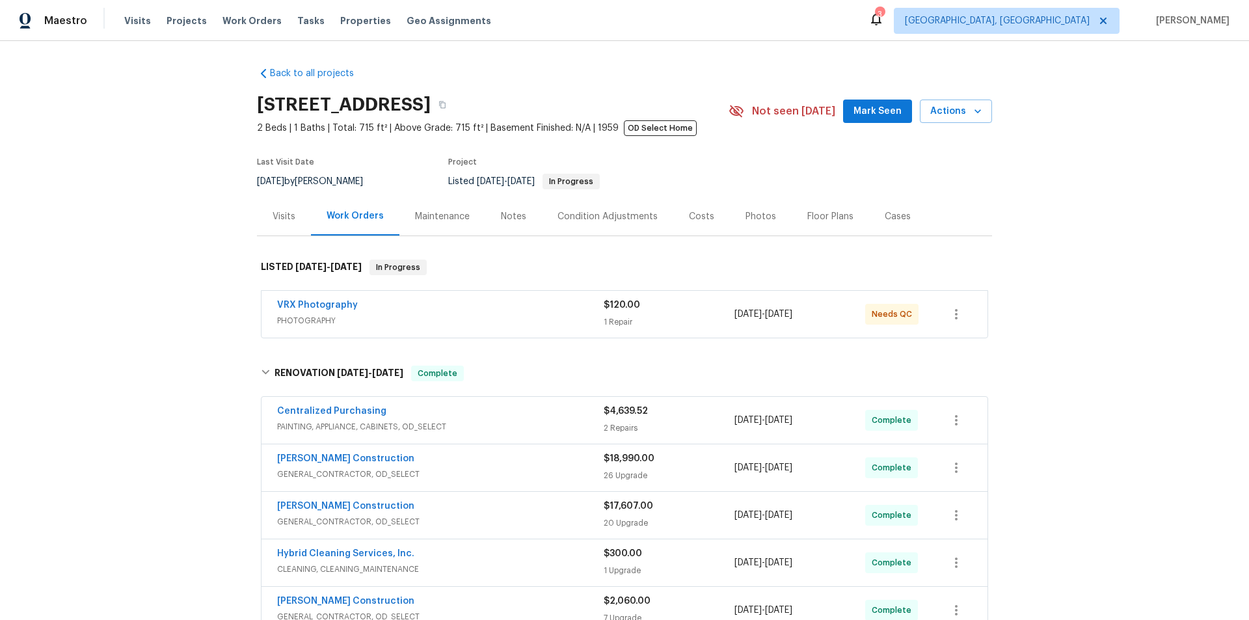
click at [184, 252] on div "Back to all projects [STREET_ADDRESS] 2 Beds | 1 Baths | Total: 715 ft² | Above…" at bounding box center [624, 330] width 1249 height 579
click at [174, 269] on div "Back to all projects [STREET_ADDRESS] 2 Beds | 1 Baths | Total: 715 ft² | Above…" at bounding box center [624, 330] width 1249 height 579
click at [121, 234] on div "Back to all projects [STREET_ADDRESS] 2 Beds | 1 Baths | Total: 715 ft² | Above…" at bounding box center [624, 330] width 1249 height 579
click at [155, 197] on div "Back to all projects [STREET_ADDRESS] 2 Beds | 1 Baths | Total: 715 ft² | Above…" at bounding box center [624, 330] width 1249 height 579
click at [183, 217] on div "Back to all projects [STREET_ADDRESS] 2 Beds | 1 Baths | Total: 715 ft² | Above…" at bounding box center [624, 330] width 1249 height 579
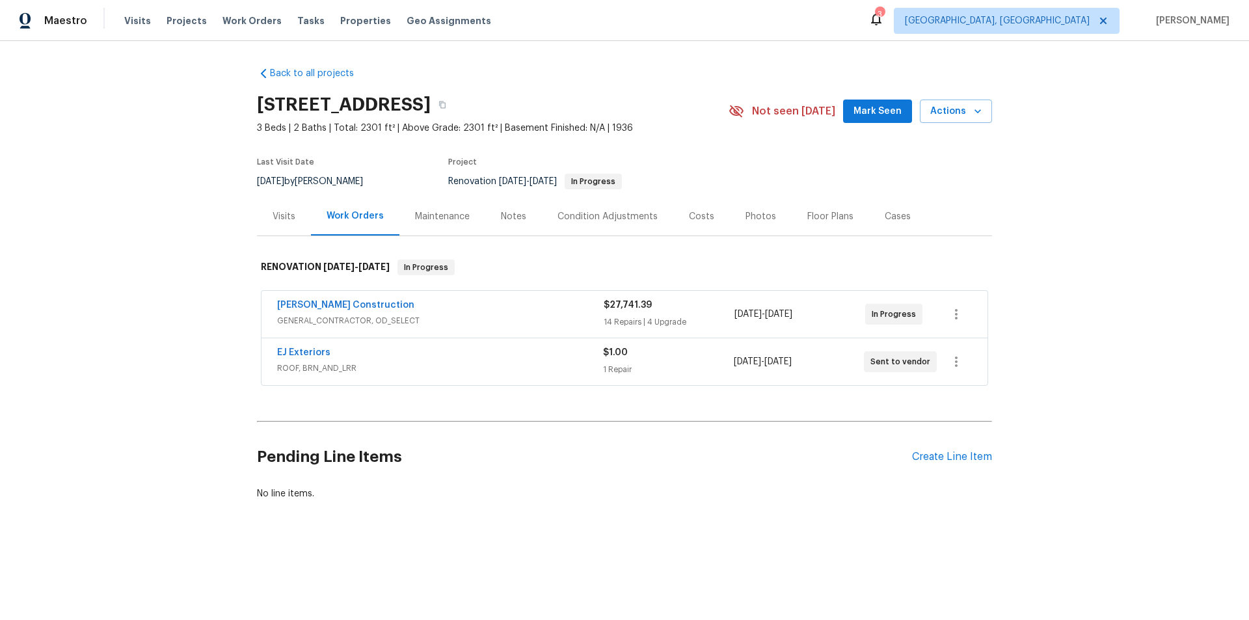
click at [146, 355] on div "Back to all projects [STREET_ADDRESS] 3 Beds | 2 Baths | Total: 2301 ft² | Abov…" at bounding box center [624, 315] width 1249 height 548
click at [116, 280] on div "Back to all projects [STREET_ADDRESS] 3 Beds | 2 Baths | Total: 2301 ft² | Abov…" at bounding box center [624, 315] width 1249 height 548
click at [159, 277] on div "Back to all projects [STREET_ADDRESS] 3 Beds | 2 Baths | Total: 2301 ft² | Abov…" at bounding box center [624, 315] width 1249 height 548
click at [92, 360] on div "Back to all projects [STREET_ADDRESS] 3 Beds | 2 Baths | Total: 2301 ft² | Abov…" at bounding box center [624, 315] width 1249 height 548
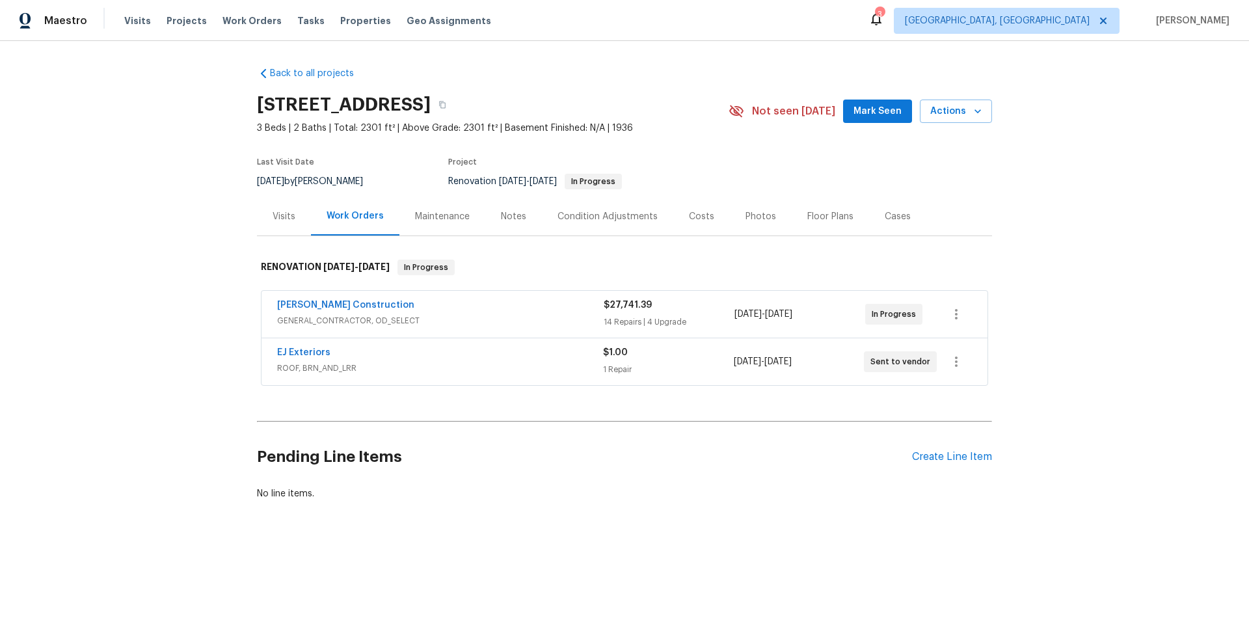
click at [213, 247] on div "Back to all projects [STREET_ADDRESS] 3 Beds | 2 Baths | Total: 2301 ft² | Abov…" at bounding box center [624, 315] width 1249 height 548
click at [187, 249] on div "Back to all projects [STREET_ADDRESS] 3 Beds | 2 Baths | Total: 2301 ft² | Abov…" at bounding box center [624, 315] width 1249 height 548
click at [157, 358] on div "Back to all projects [STREET_ADDRESS] 3 Beds | 2 Baths | Total: 2301 ft² | Abov…" at bounding box center [624, 315] width 1249 height 548
click at [180, 310] on div "Back to all projects [STREET_ADDRESS] 3 Beds | 2 Baths | Total: 2301 ft² | Abov…" at bounding box center [624, 315] width 1249 height 548
